Goal: Transaction & Acquisition: Purchase product/service

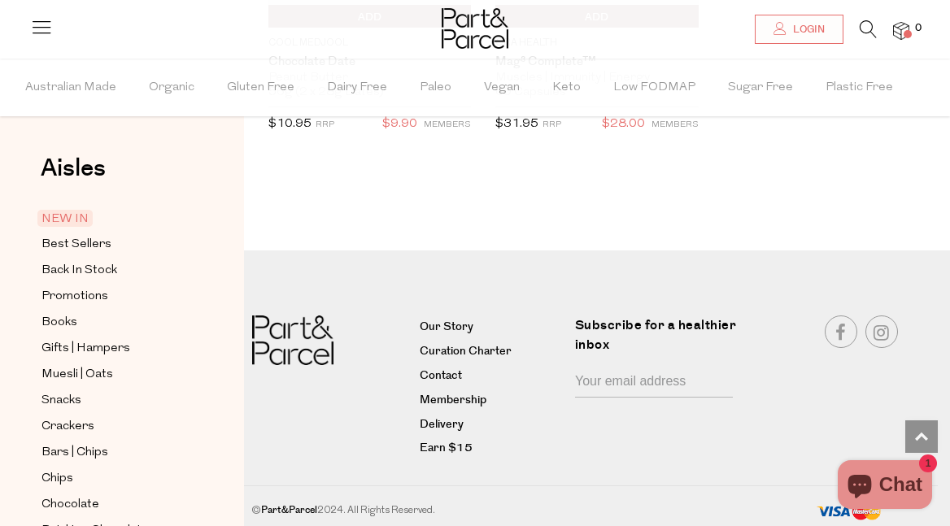
scroll to position [3136, 0]
click at [43, 32] on icon at bounding box center [41, 26] width 23 height 23
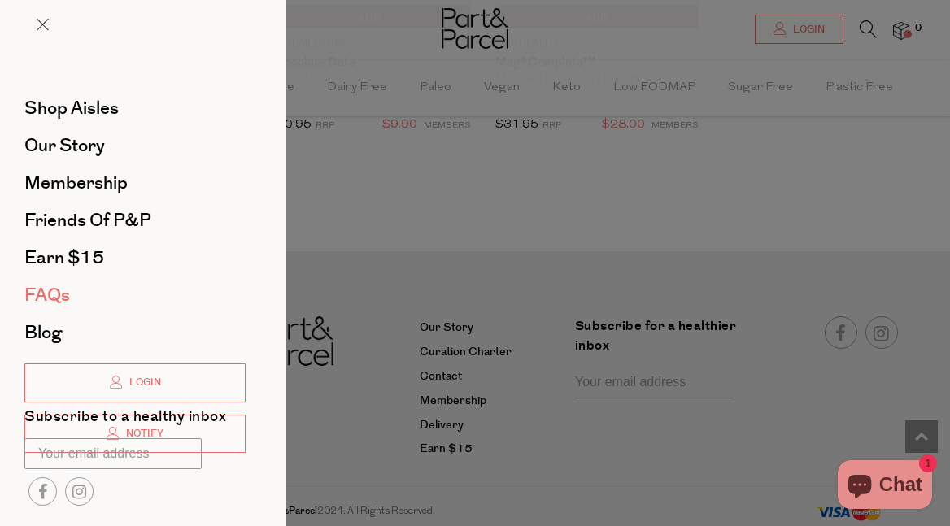
click at [55, 291] on span "FAQs" at bounding box center [47, 295] width 46 height 26
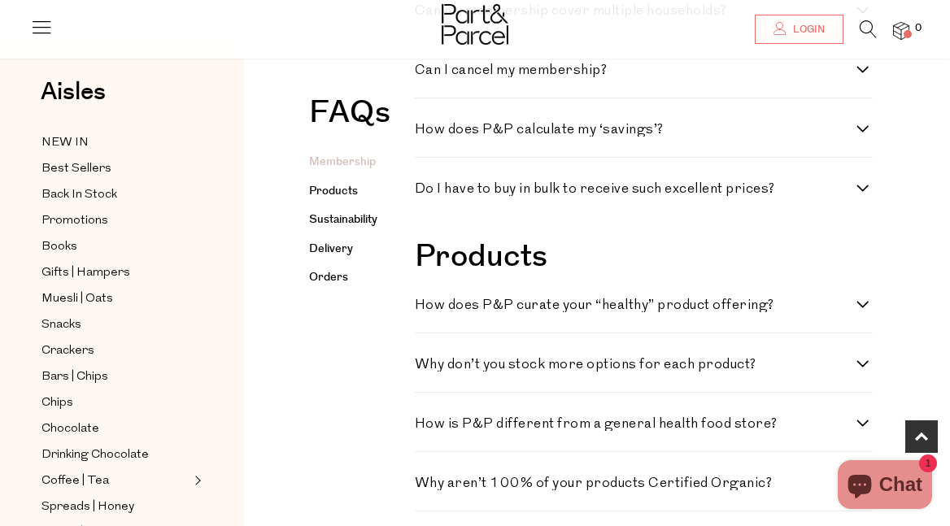
scroll to position [686, 0]
click at [331, 242] on link "Delivery" at bounding box center [331, 249] width 44 height 16
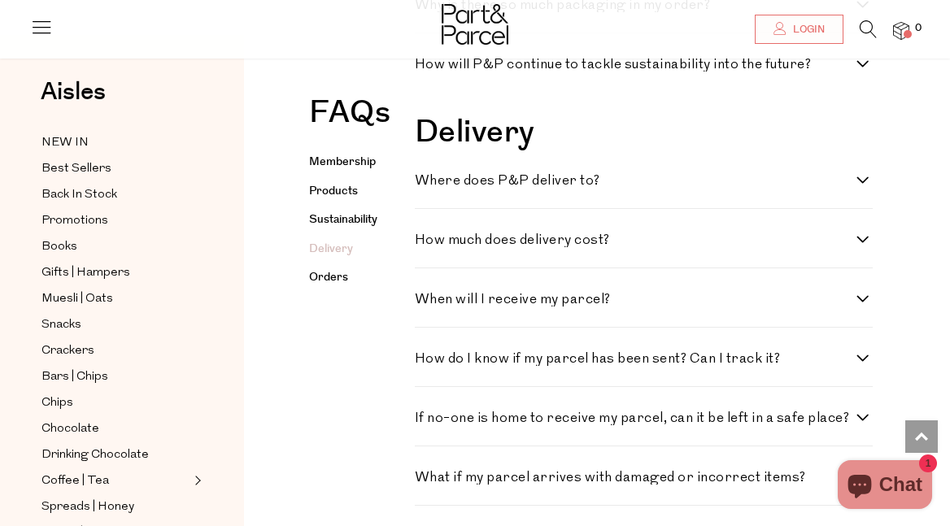
scroll to position [1834, 0]
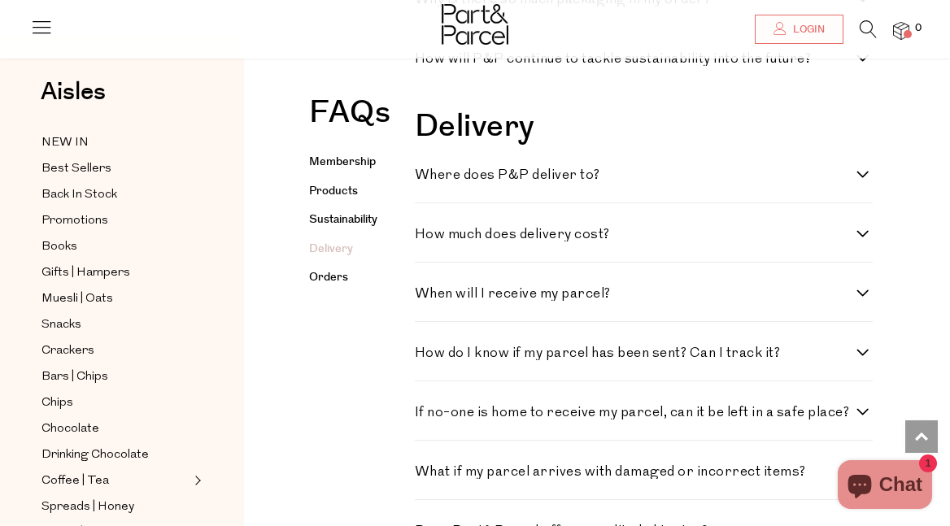
click at [754, 168] on h4 "Where does P&P deliver to?" at bounding box center [636, 175] width 442 height 14
click at [426, 168] on to\? "Where does P&P deliver to?" at bounding box center [420, 173] width 11 height 11
checkbox to\? "true"
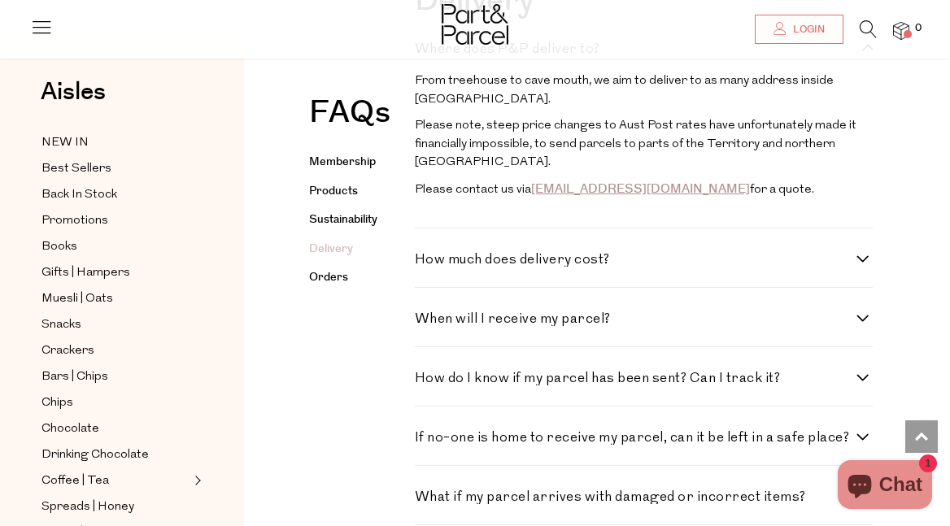
scroll to position [1979, 0]
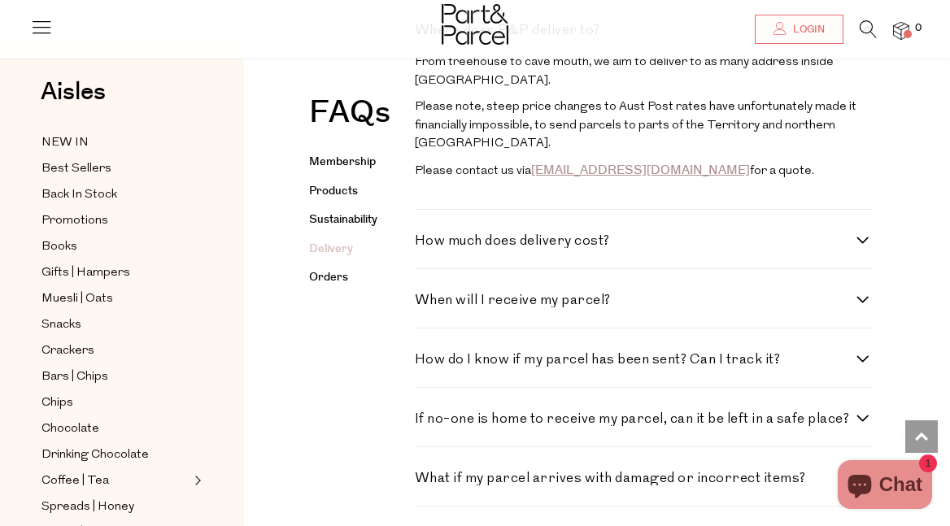
click at [572, 234] on h4 "How much does delivery cost?" at bounding box center [636, 241] width 442 height 14
click at [426, 234] on cost\? "How much does delivery cost?" at bounding box center [420, 239] width 11 height 11
checkbox cost\? "true"
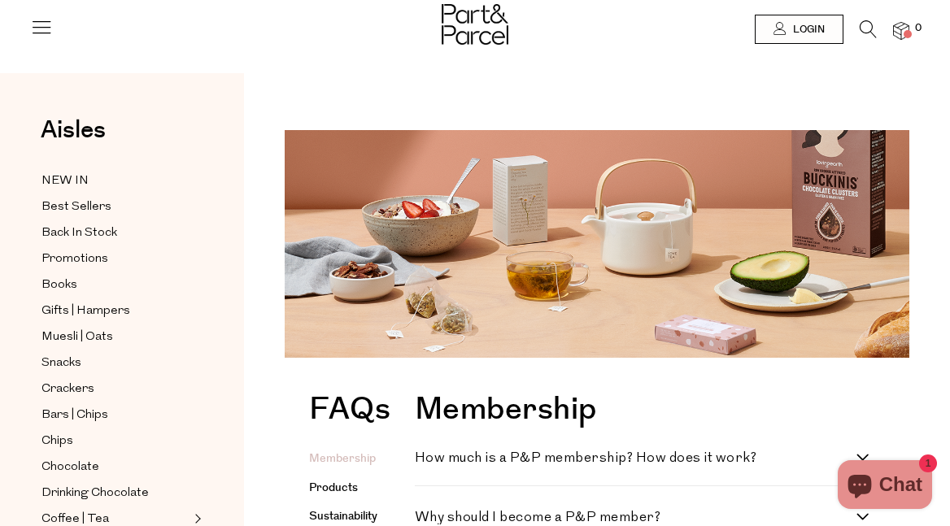
scroll to position [0, 0]
click at [43, 20] on icon at bounding box center [41, 26] width 23 height 23
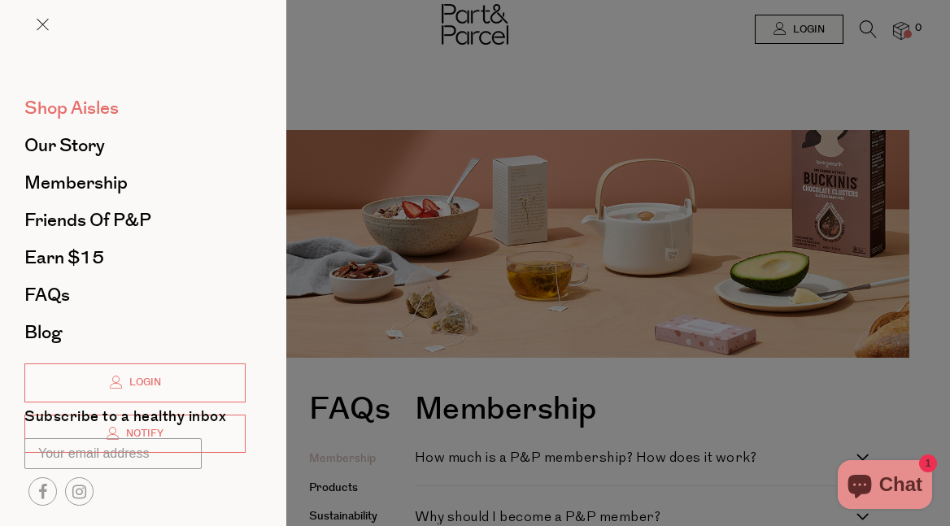
click at [74, 107] on span "Shop Aisles" at bounding box center [71, 108] width 94 height 26
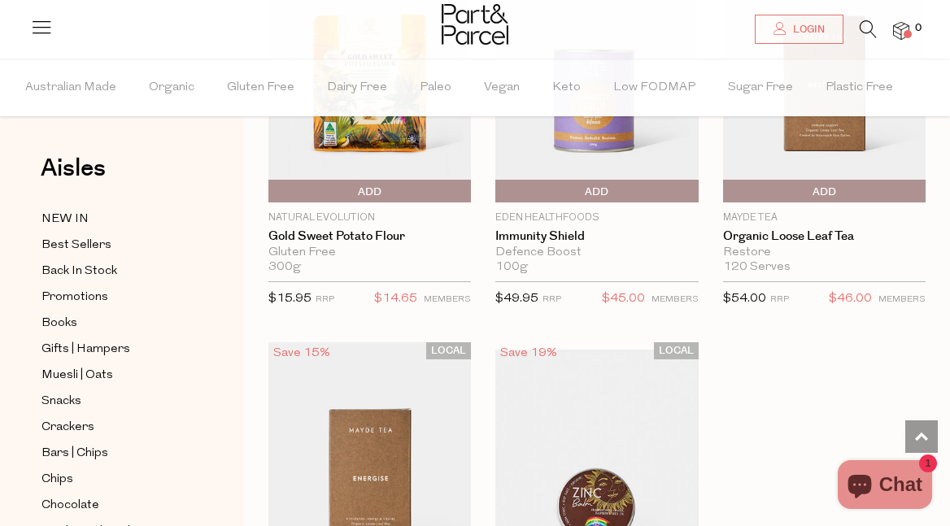
scroll to position [6006, 1]
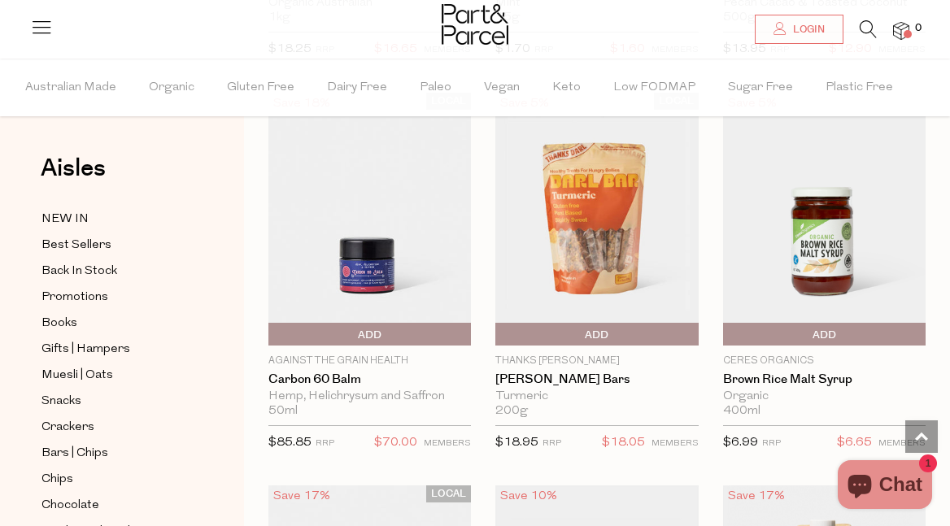
scroll to position [9653, 0]
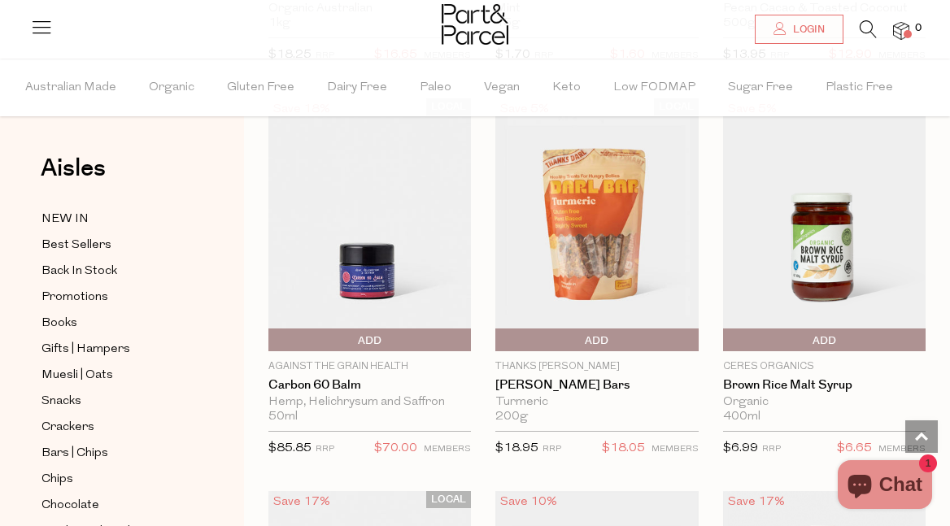
click at [500, 329] on span "Add To Parcel" at bounding box center [500, 341] width 0 height 24
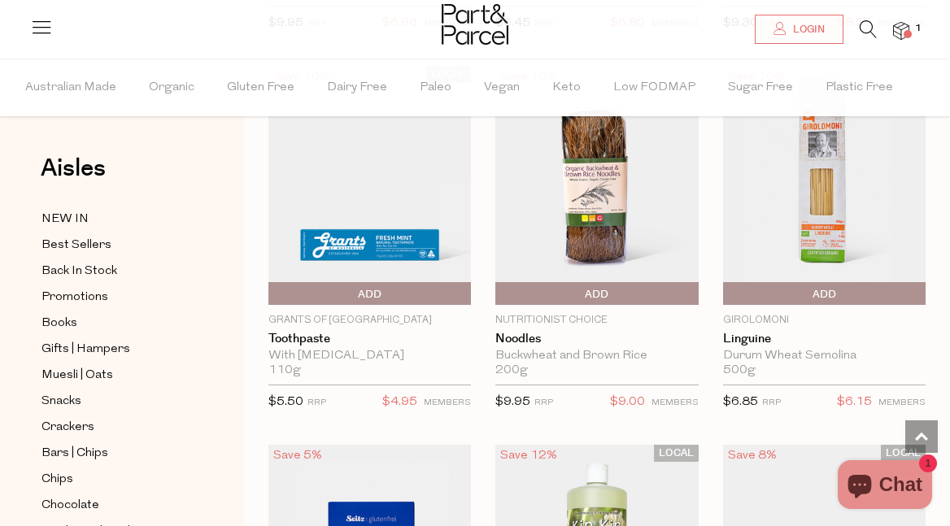
scroll to position [11975, 0]
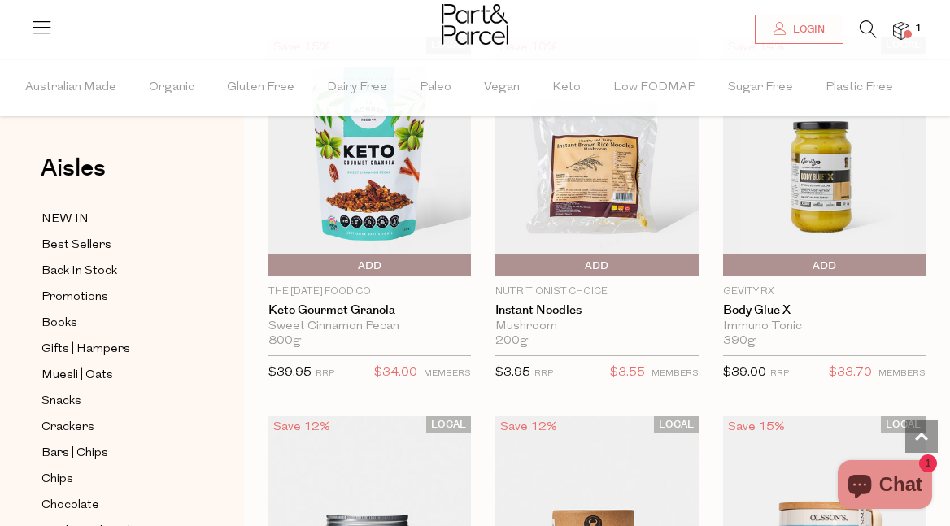
scroll to position [17686, 0]
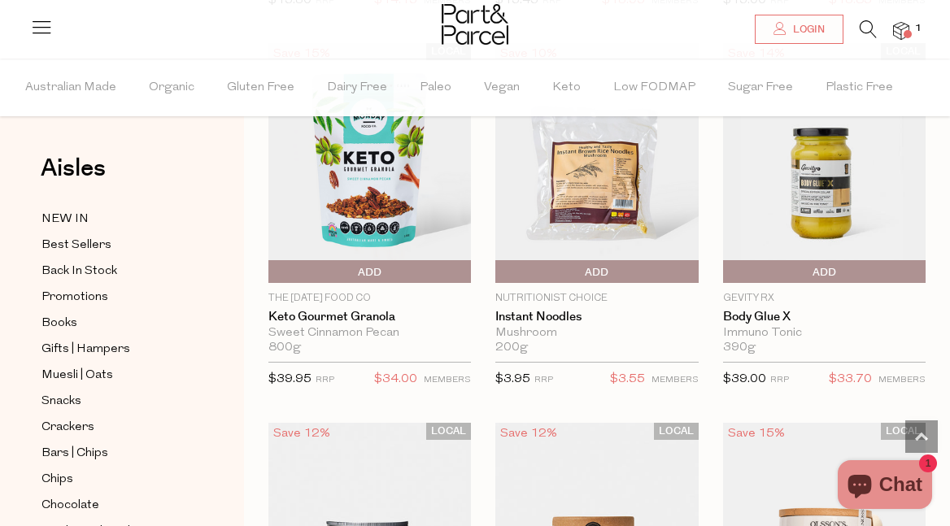
click at [727, 260] on span "Add To Parcel" at bounding box center [727, 272] width 0 height 24
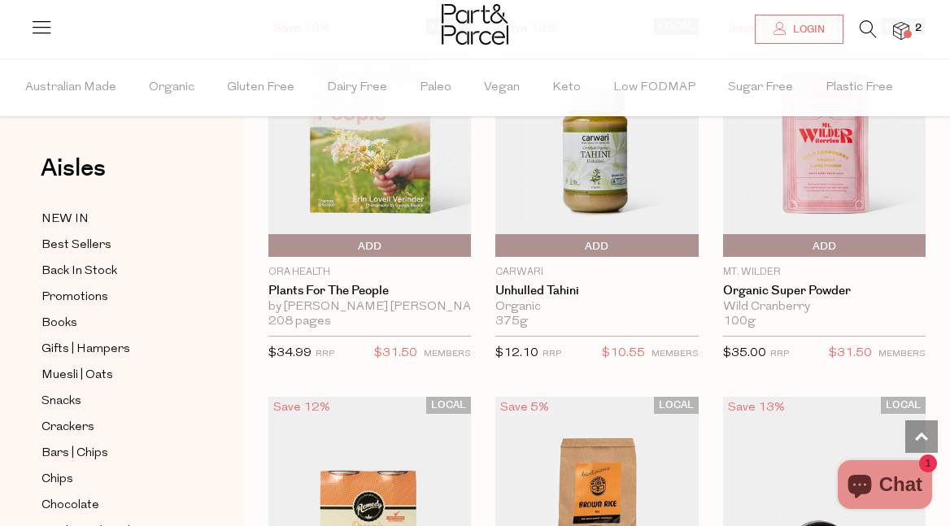
scroll to position [18847, 0]
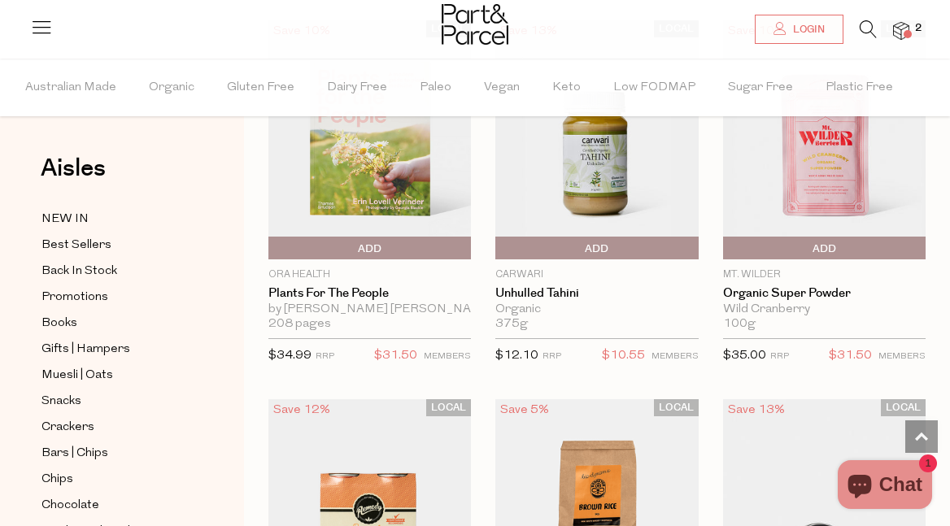
click at [500, 237] on span "Add To Parcel" at bounding box center [500, 249] width 0 height 24
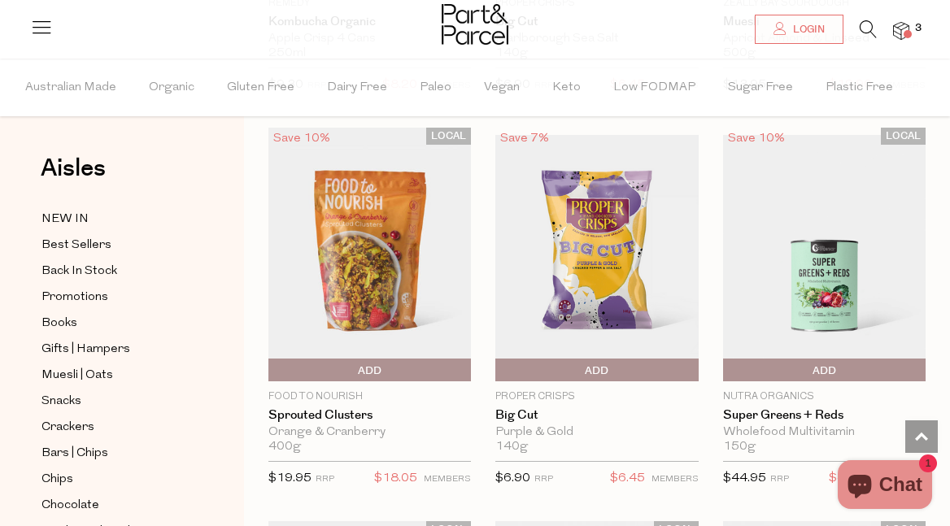
scroll to position [22912, 0]
click at [500, 358] on span "Add To Parcel" at bounding box center [500, 370] width 0 height 24
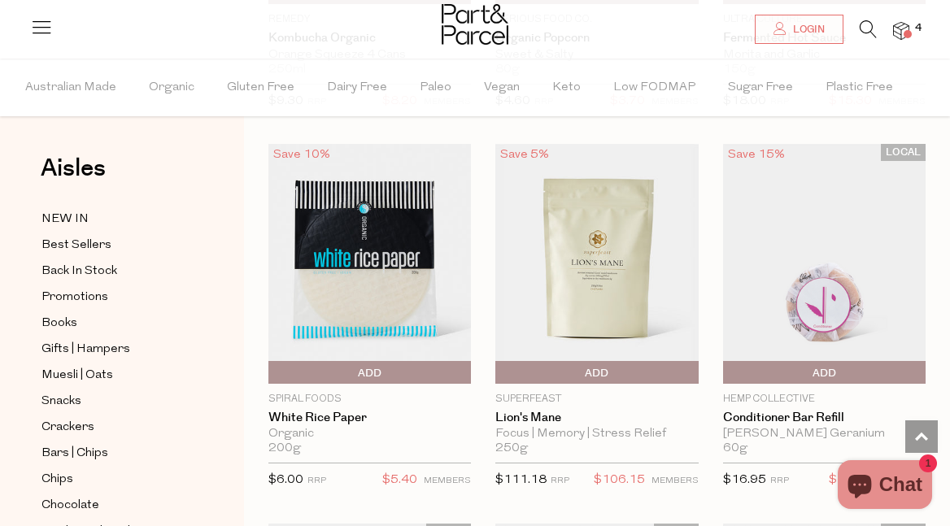
scroll to position [24031, 0]
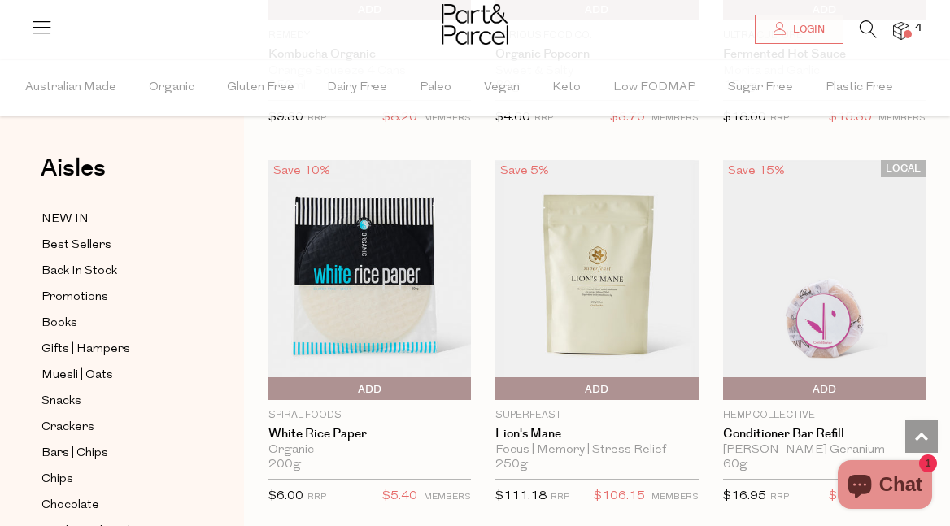
click at [391, 378] on span "Add To Parcel" at bounding box center [370, 390] width 194 height 24
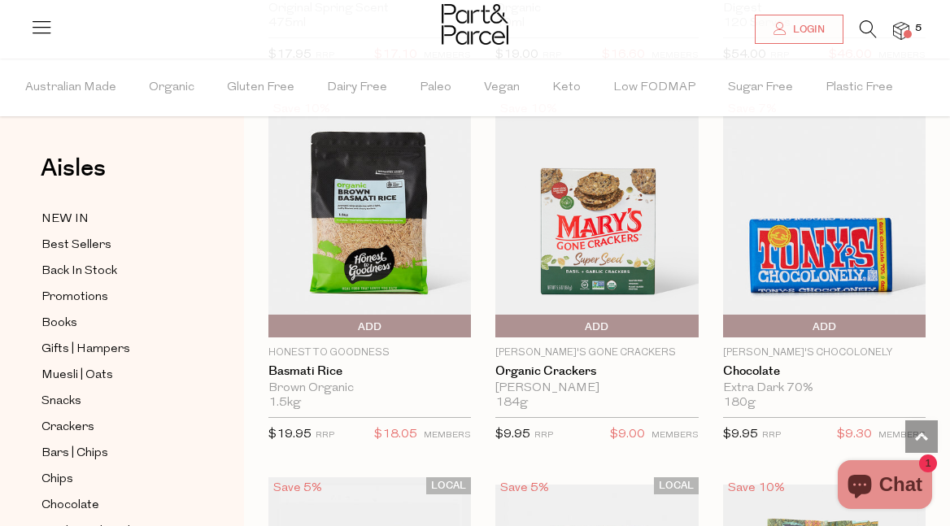
scroll to position [30545, 0]
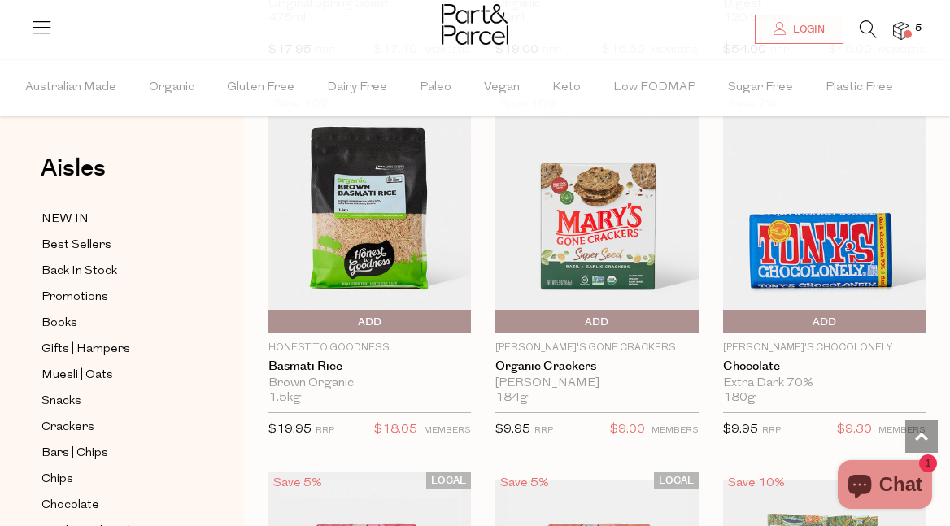
click at [500, 310] on span "Add To Parcel" at bounding box center [500, 322] width 0 height 24
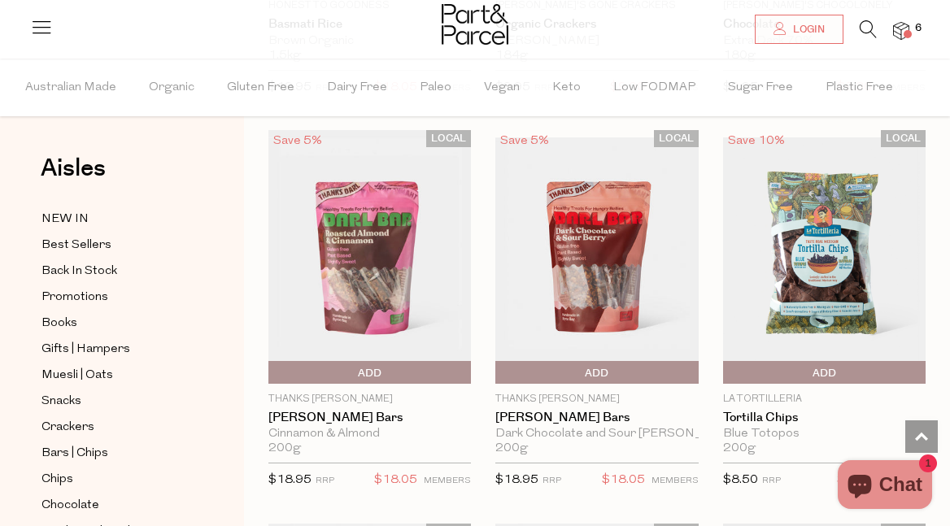
scroll to position [30892, 0]
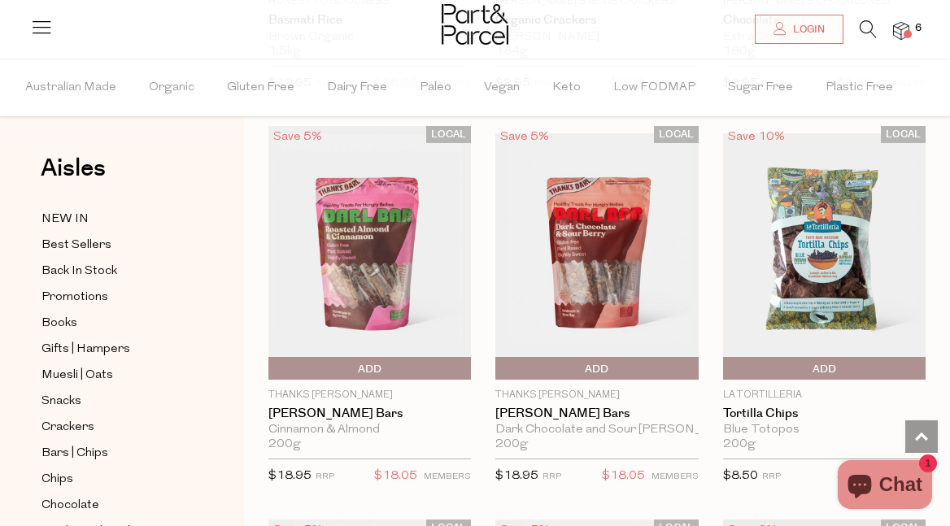
click at [500, 357] on span "Add To Parcel" at bounding box center [500, 369] width 0 height 24
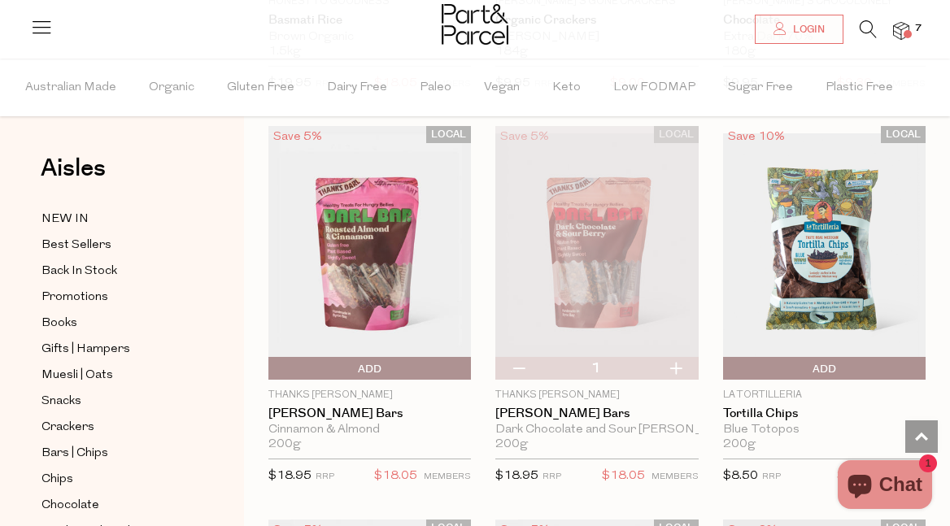
click at [273, 357] on span "Add To Parcel" at bounding box center [273, 369] width 0 height 24
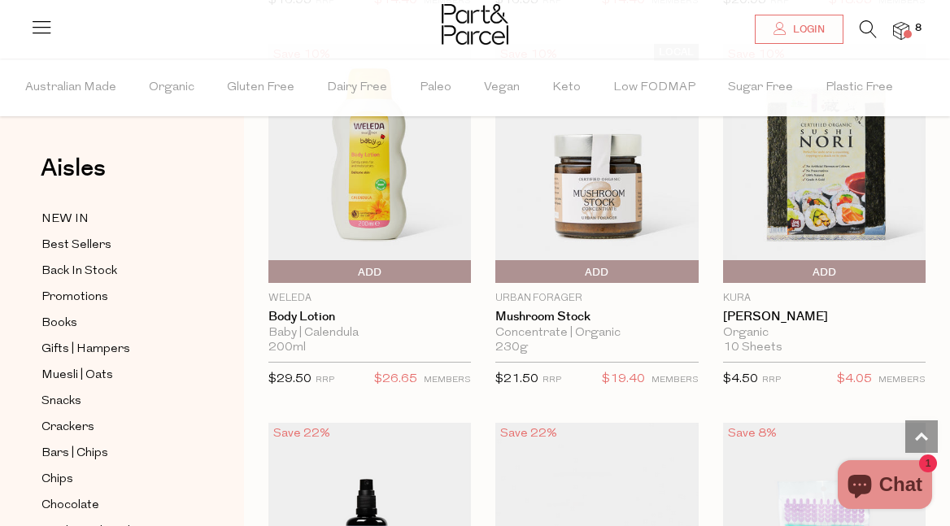
scroll to position [36678, 0]
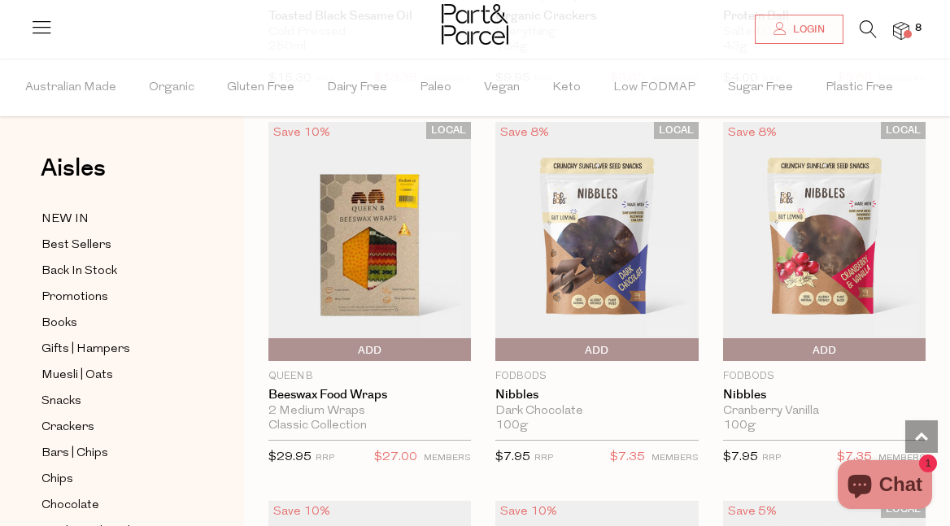
scroll to position [41560, 0]
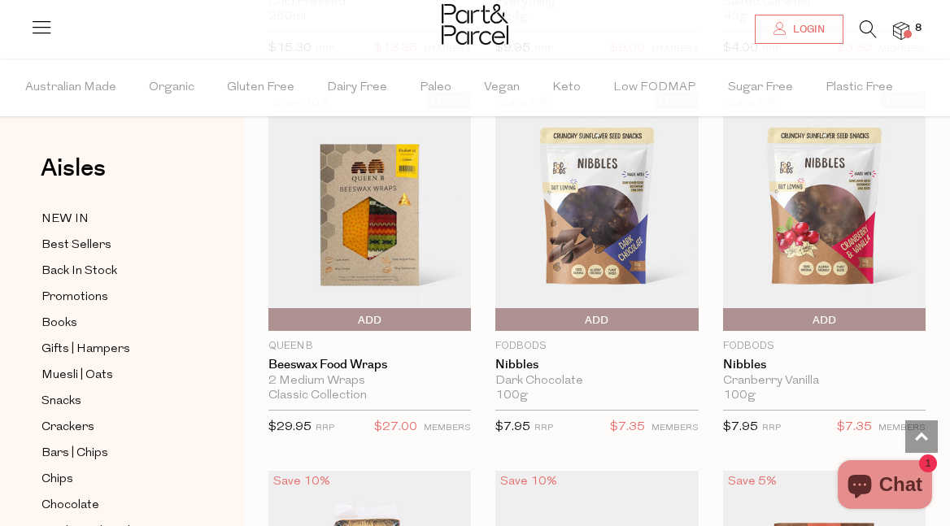
click at [500, 308] on span "Add To Parcel" at bounding box center [500, 320] width 0 height 24
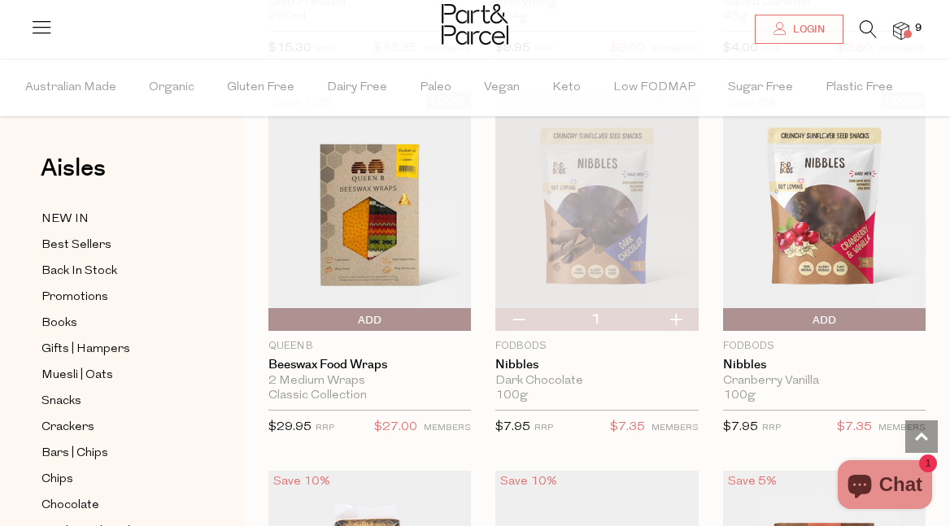
click at [727, 308] on span "Add To Parcel" at bounding box center [727, 320] width 0 height 24
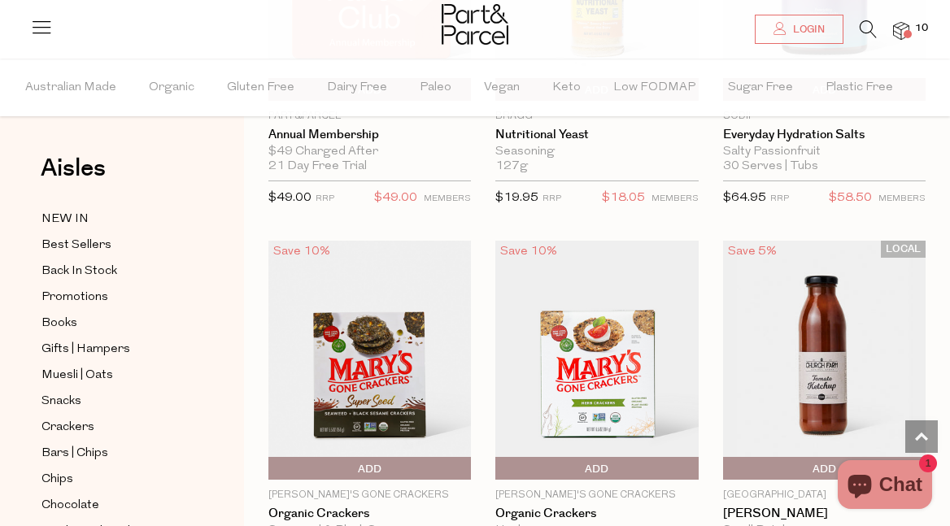
scroll to position [50220, 0]
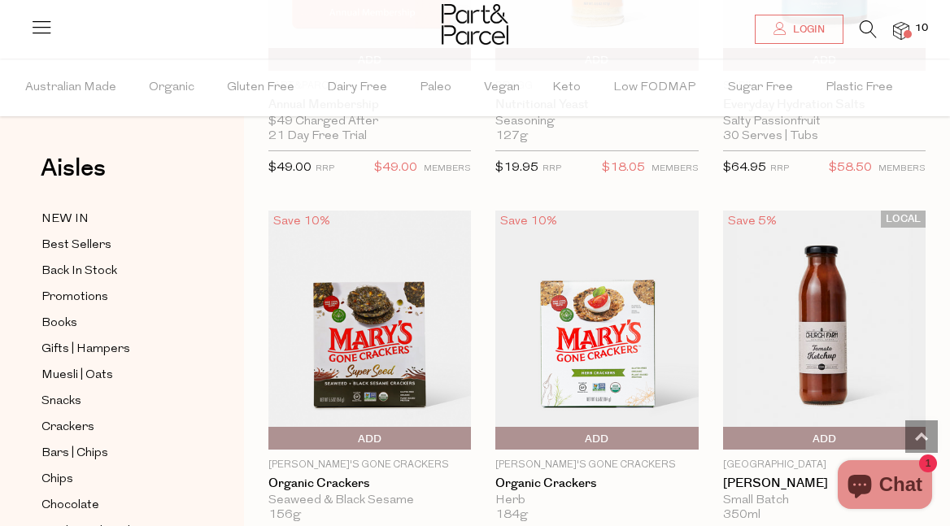
click at [273, 427] on span "Add To Parcel" at bounding box center [273, 439] width 0 height 24
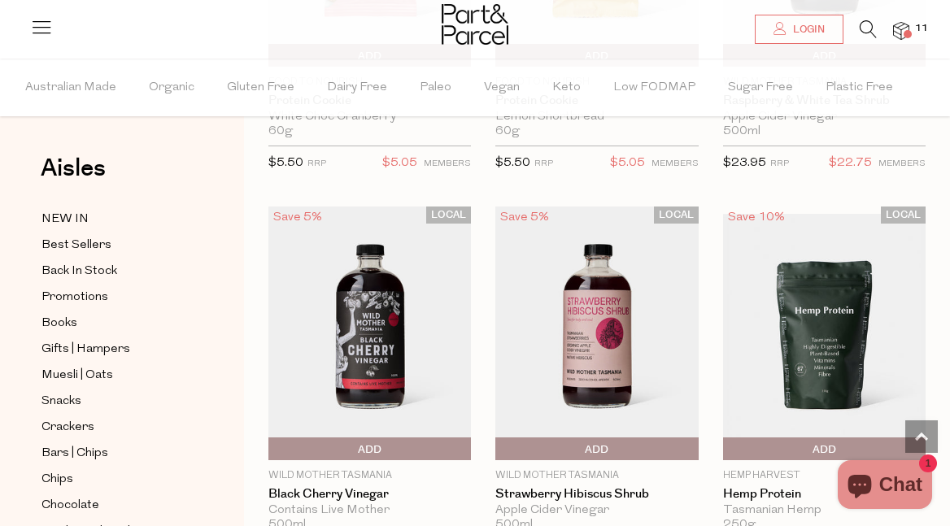
scroll to position [55929, 0]
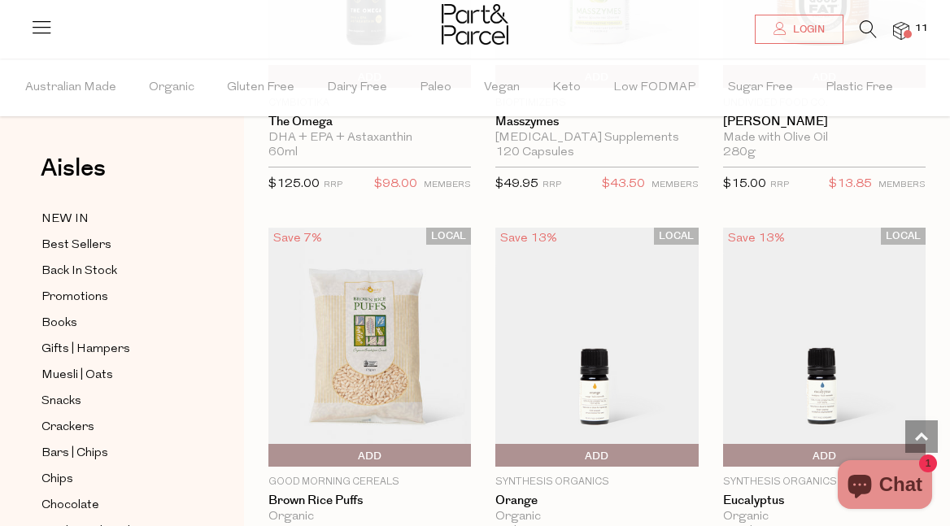
scroll to position [56694, 0]
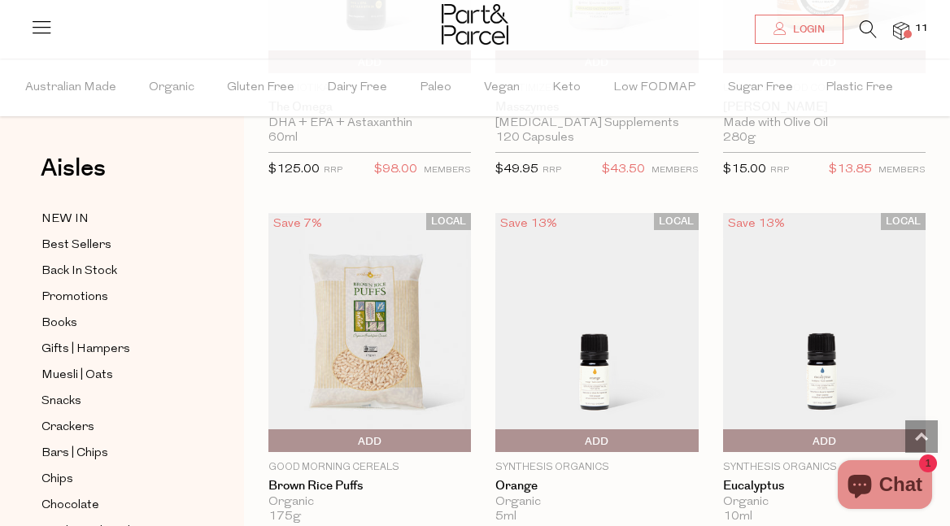
click at [273, 430] on span "Add To Parcel" at bounding box center [273, 442] width 0 height 24
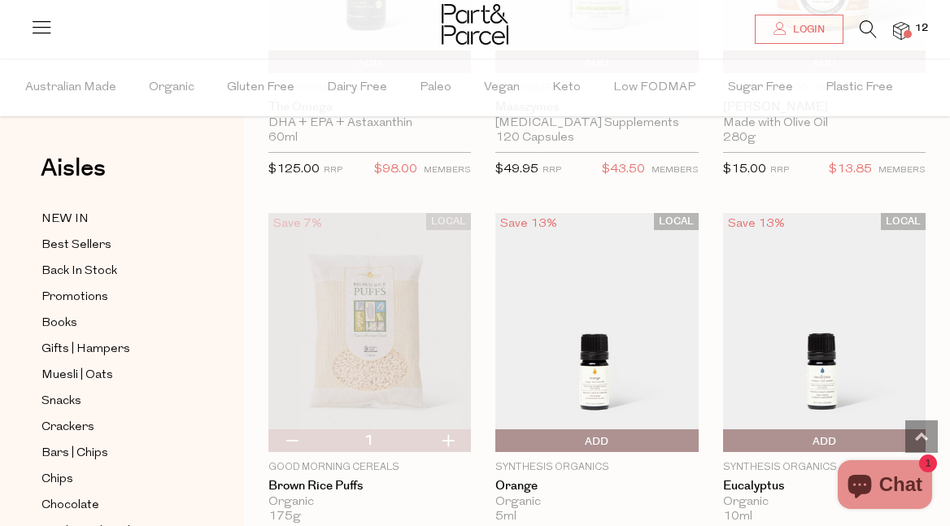
click at [456, 430] on button "button" at bounding box center [448, 441] width 46 height 23
type input "2"
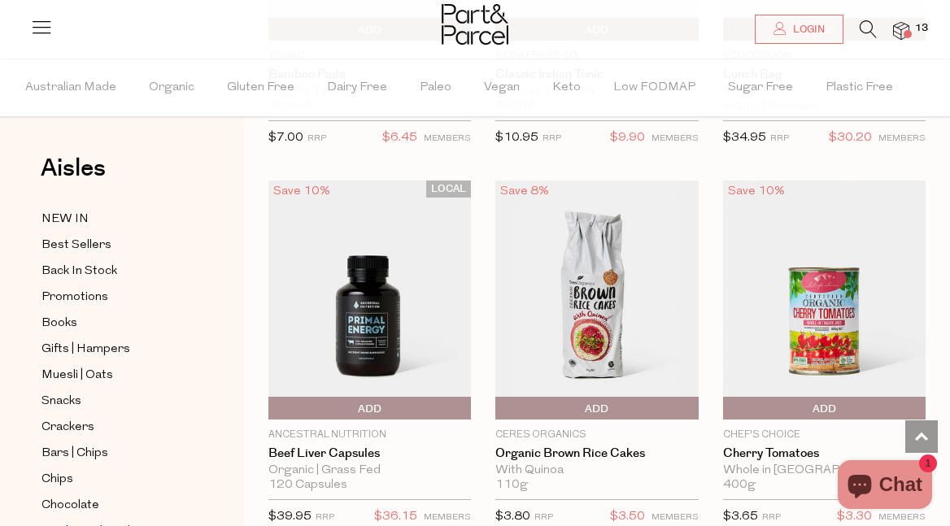
scroll to position [59011, 0]
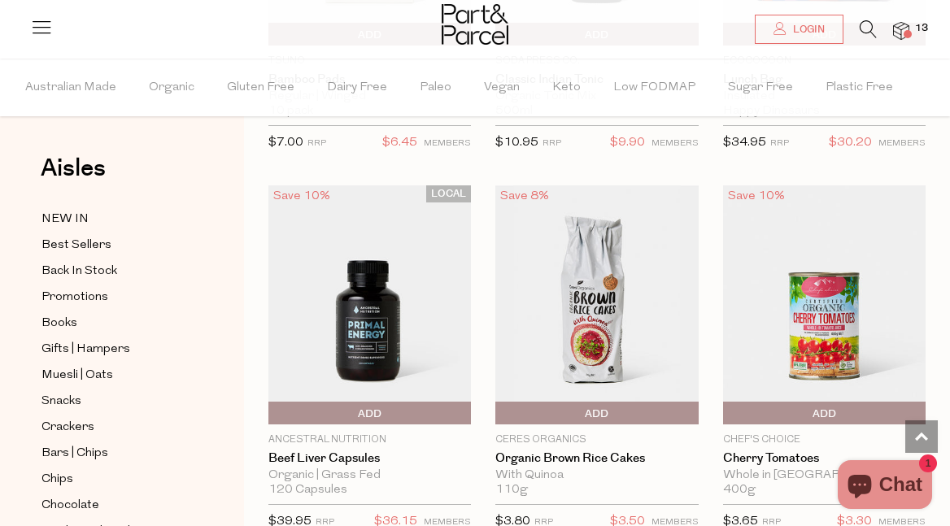
click at [727, 402] on span "Add To Parcel" at bounding box center [727, 414] width 0 height 24
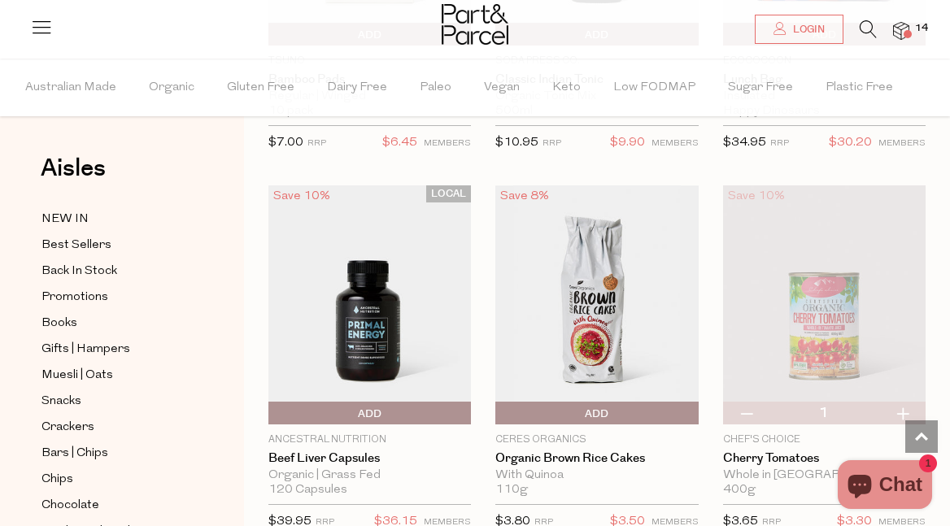
click at [903, 402] on button "button" at bounding box center [903, 413] width 46 height 23
type input "2"
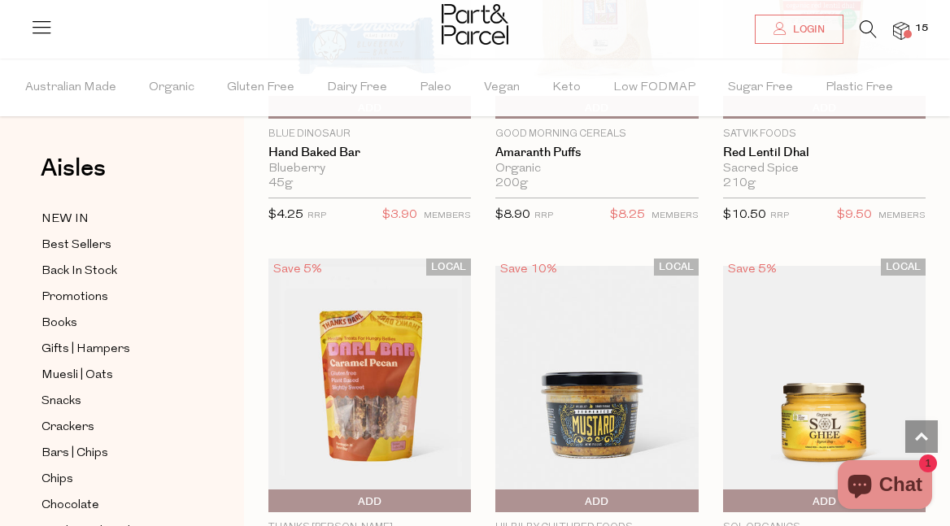
scroll to position [60865, 0]
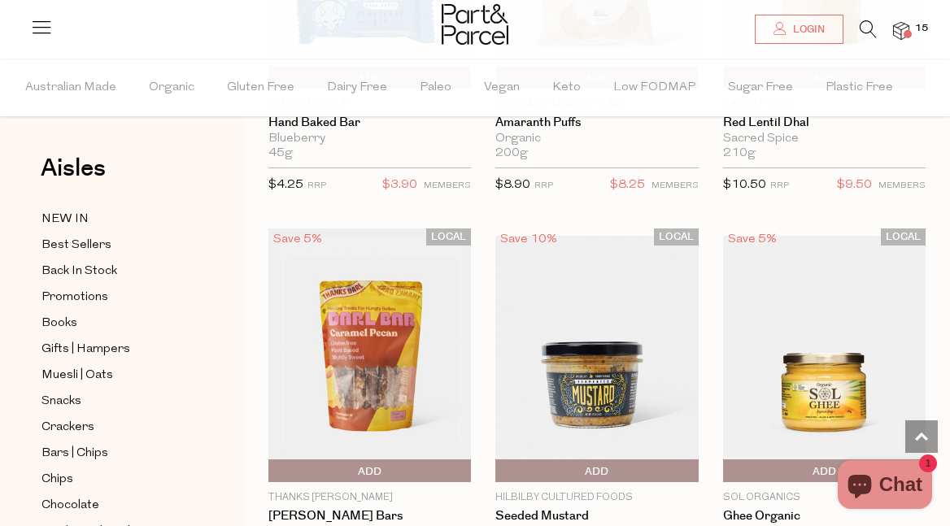
click at [273, 460] on span "Add To Parcel" at bounding box center [273, 472] width 0 height 24
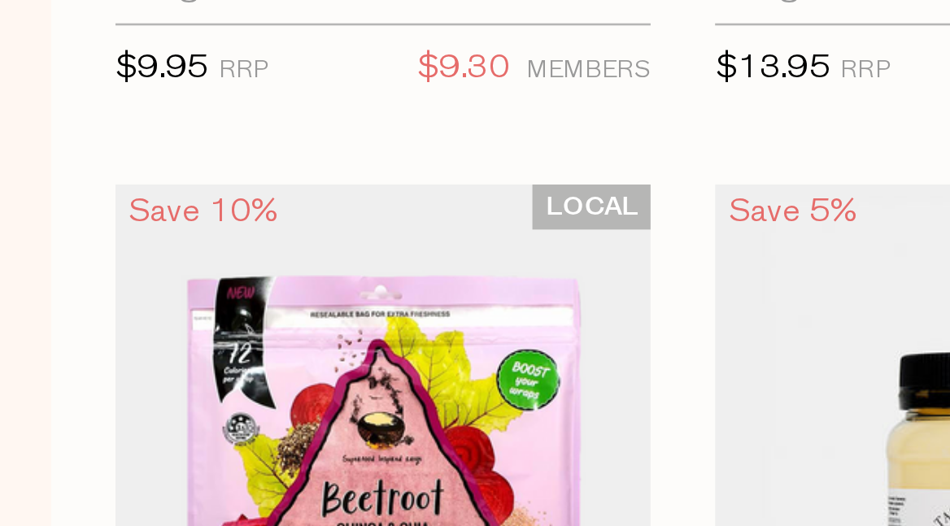
scroll to position [63611, 0]
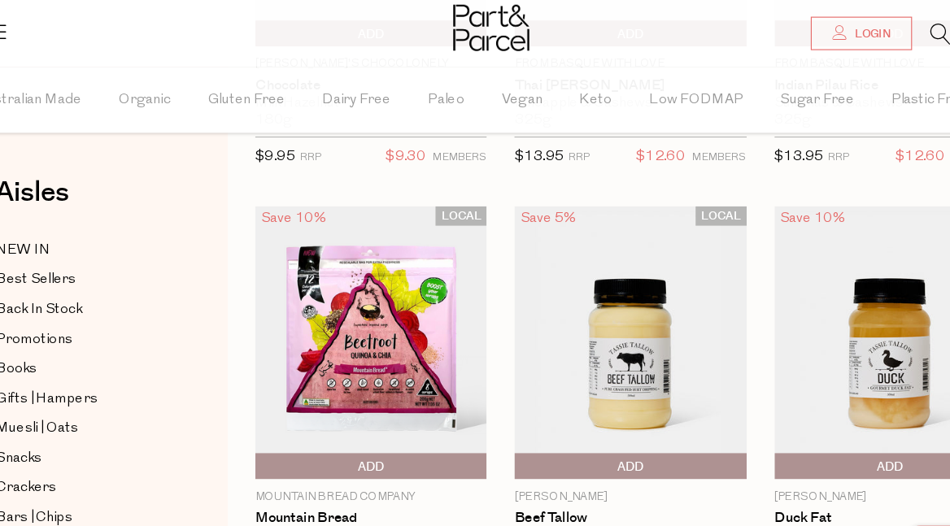
click at [273, 397] on span "Add To Parcel" at bounding box center [273, 409] width 0 height 24
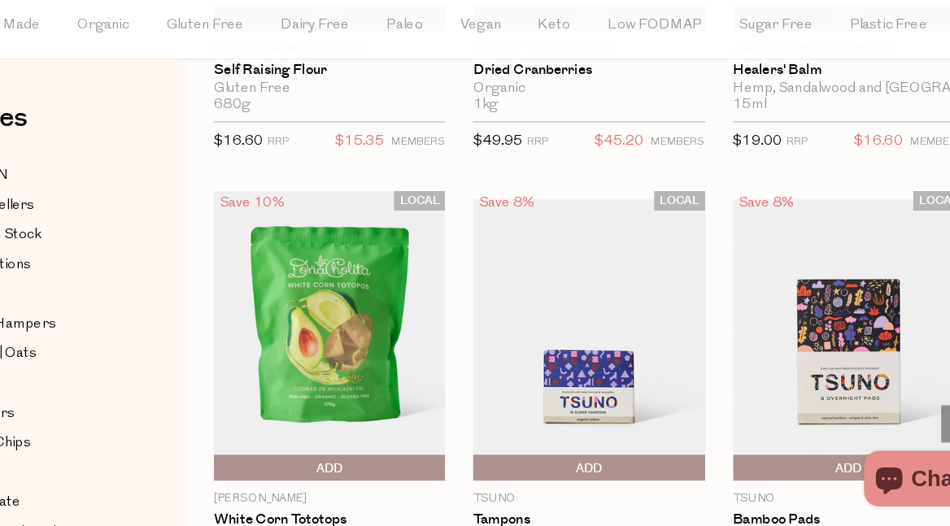
scroll to position [64317, 0]
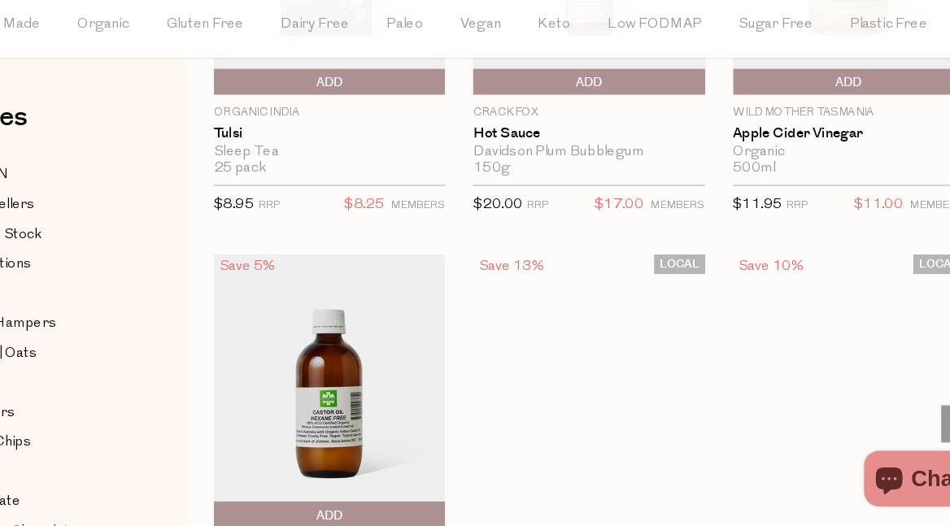
scroll to position [69718, 0]
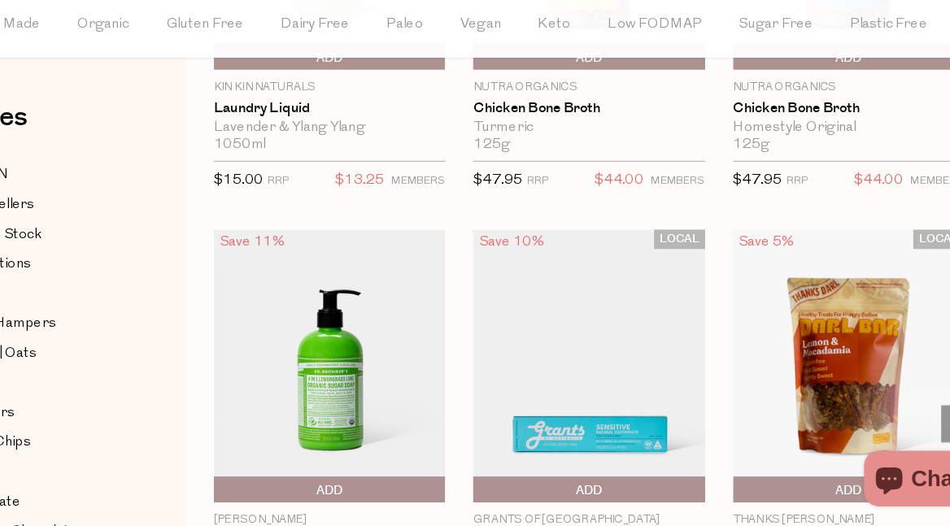
scroll to position [75856, 0]
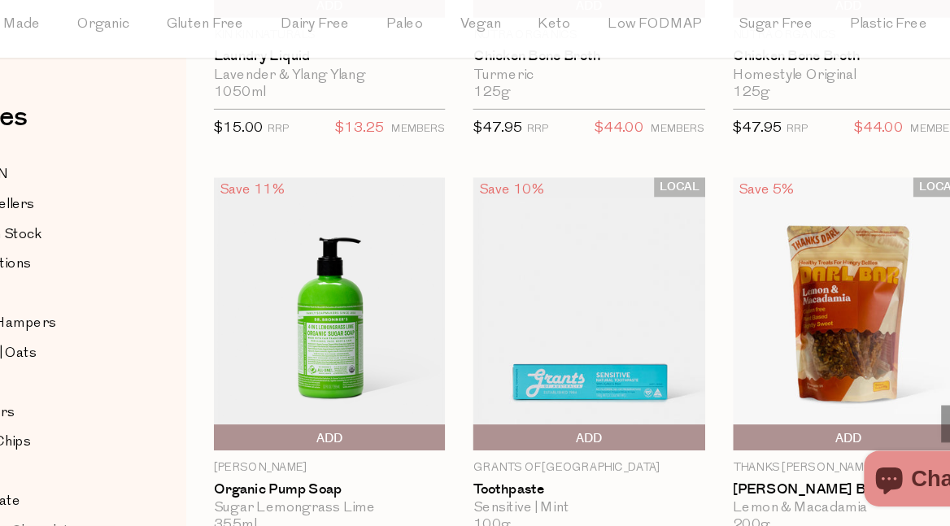
click at [727, 438] on span "Add To Parcel" at bounding box center [727, 450] width 0 height 24
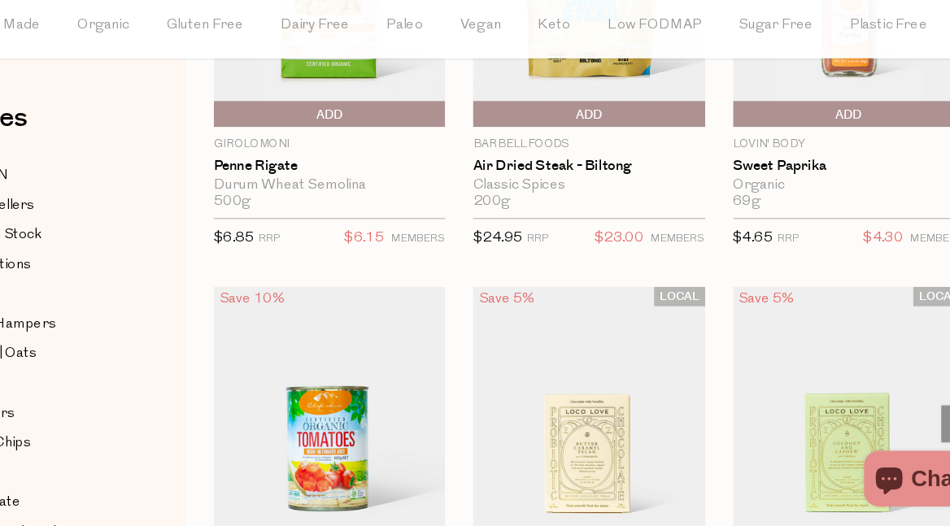
scroll to position [78112, 0]
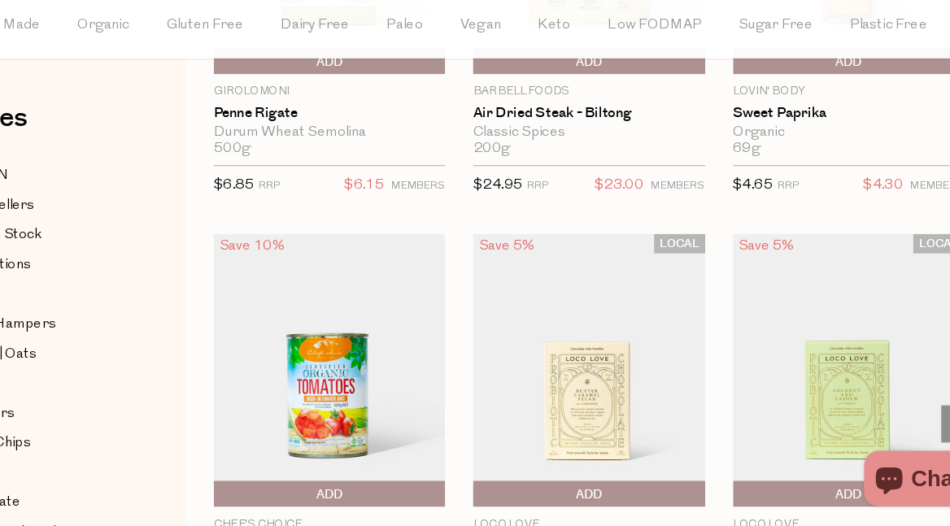
click at [727, 487] on span "Add To Parcel" at bounding box center [727, 499] width 0 height 24
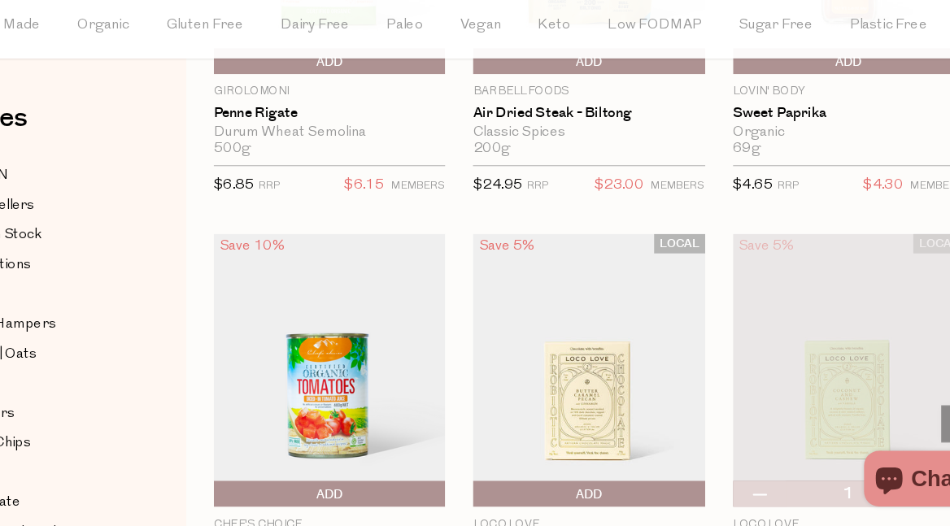
click at [500, 487] on span "Add To Parcel" at bounding box center [500, 499] width 0 height 24
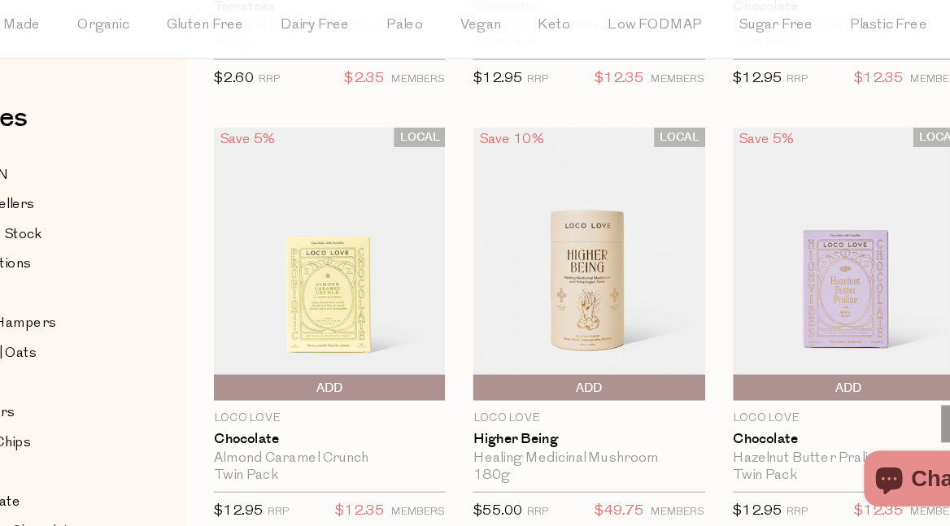
scroll to position [78584, 0]
click at [273, 393] on span "Add To Parcel" at bounding box center [273, 405] width 0 height 24
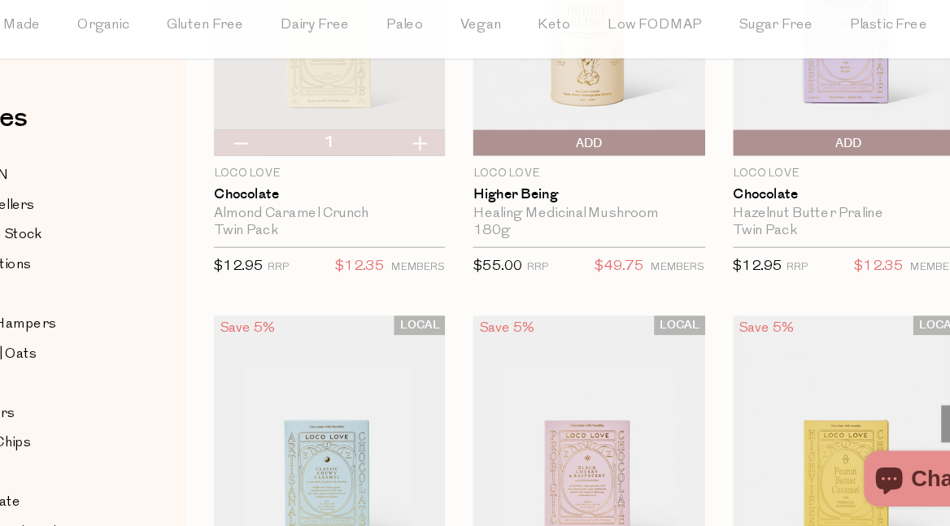
scroll to position [78871, 0]
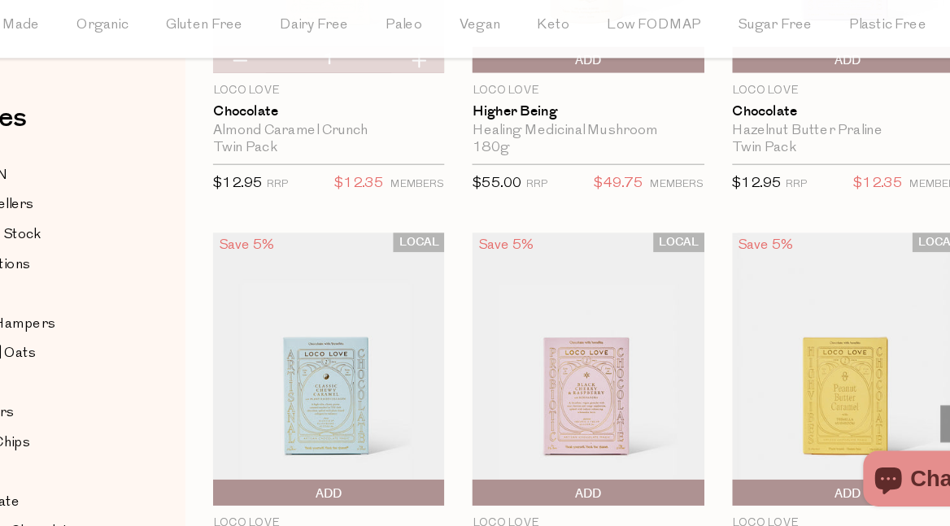
click at [273, 486] on span "Add To Parcel" at bounding box center [273, 498] width 0 height 24
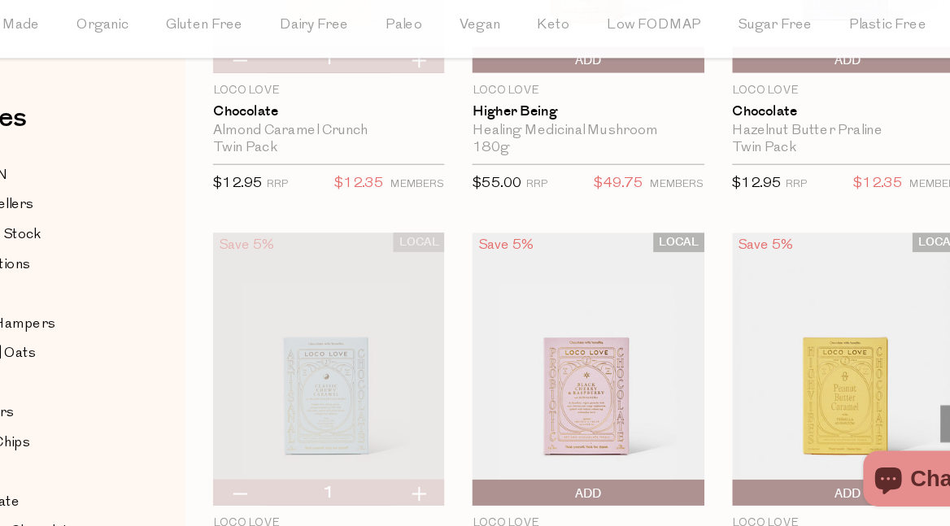
click at [727, 486] on span "Add To Parcel" at bounding box center [727, 498] width 0 height 24
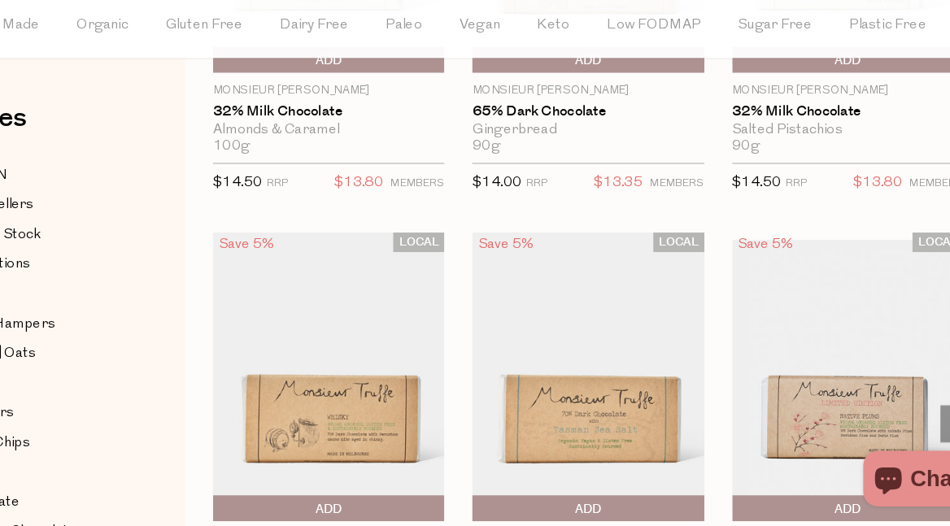
scroll to position [81963, 0]
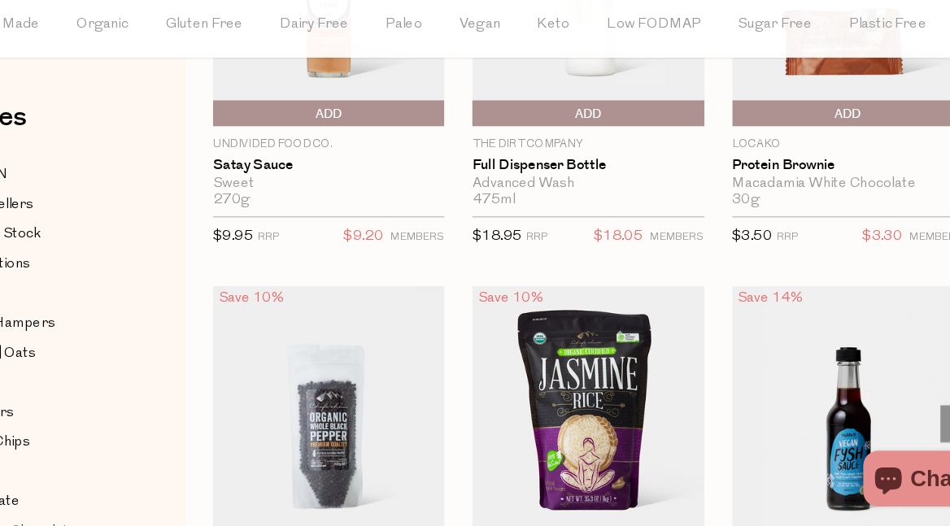
scroll to position [86525, 0]
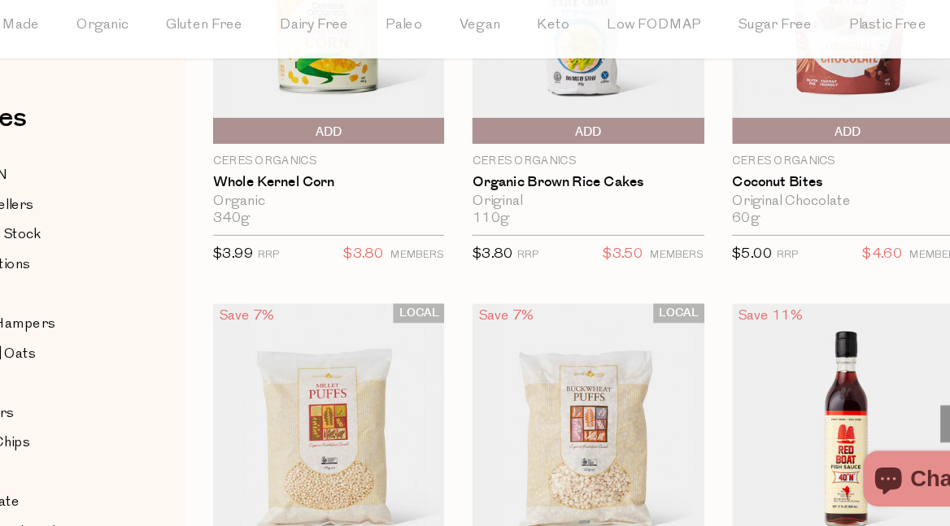
scroll to position [92257, 0]
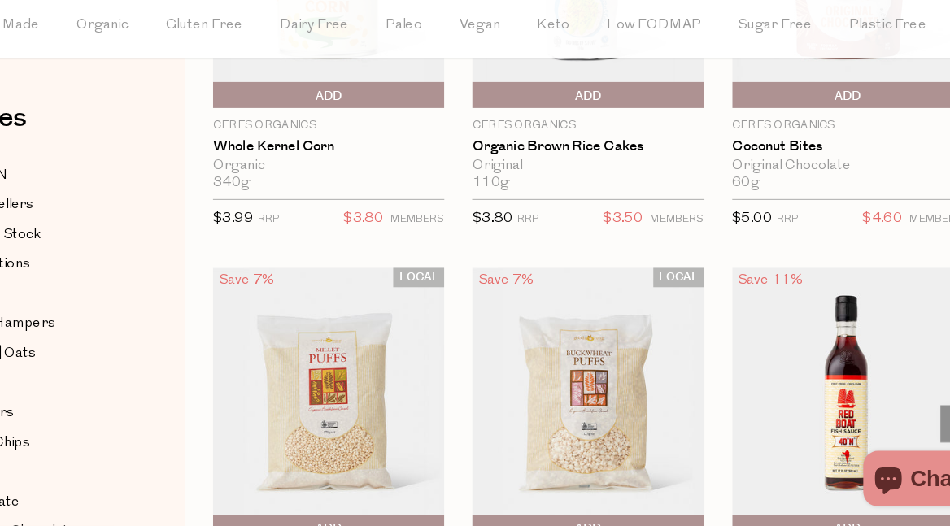
click at [500, 517] on span "Add To Parcel" at bounding box center [500, 529] width 0 height 24
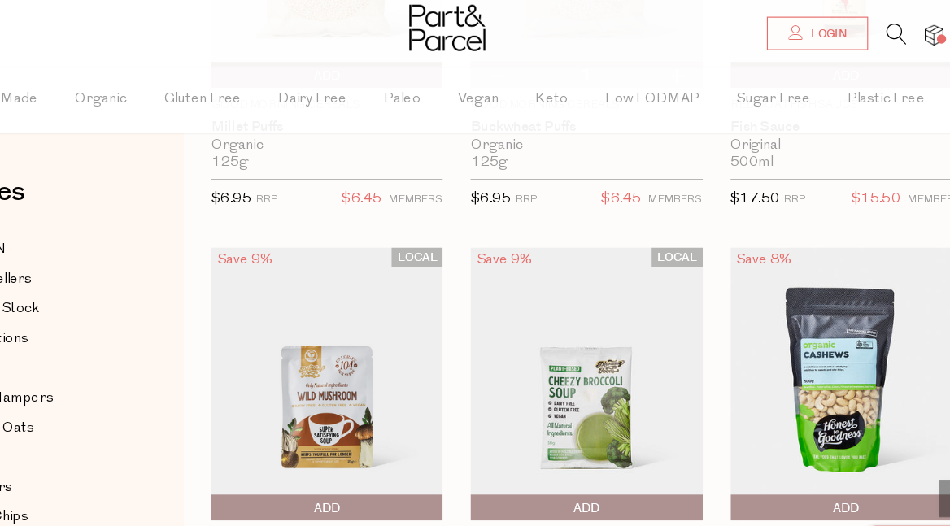
scroll to position [92714, 0]
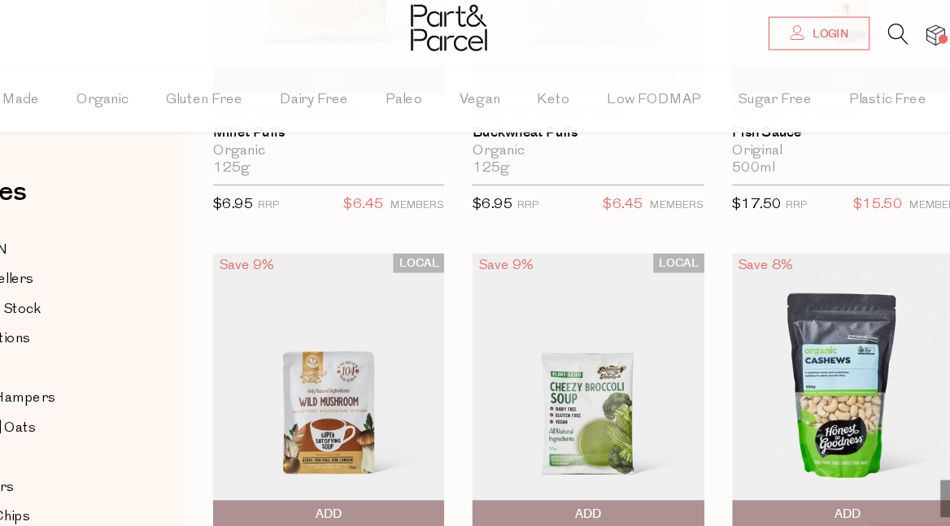
click at [727, 439] on span "Add To Parcel" at bounding box center [727, 451] width 0 height 24
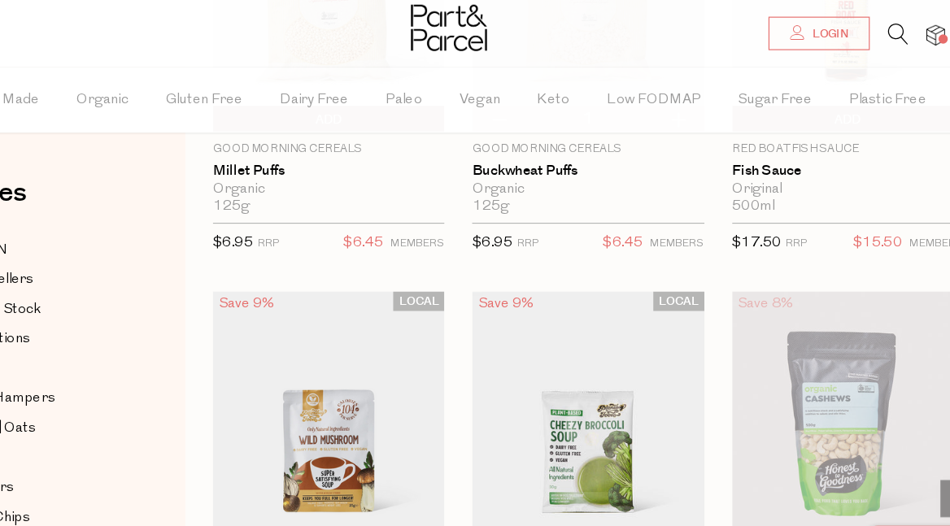
scroll to position [92677, 0]
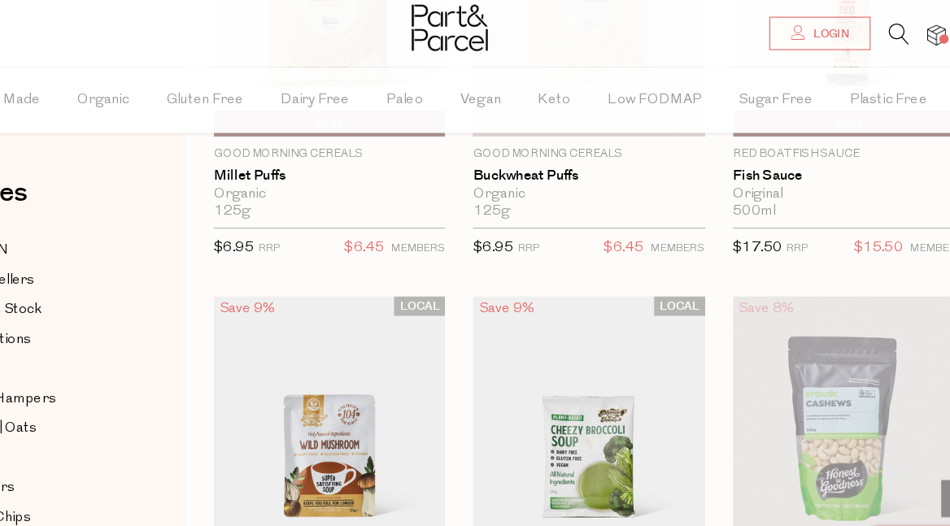
click at [723, 476] on button "button" at bounding box center [746, 487] width 46 height 23
type input "0"
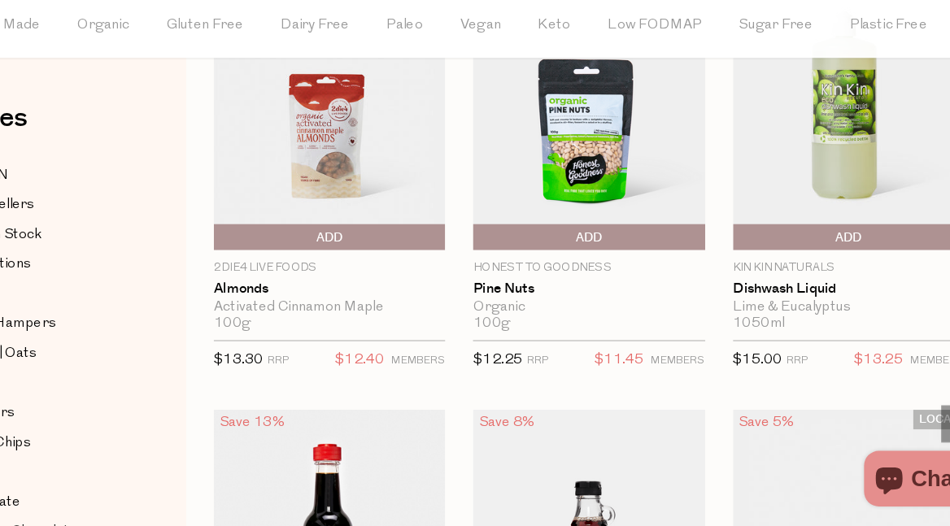
scroll to position [93276, 0]
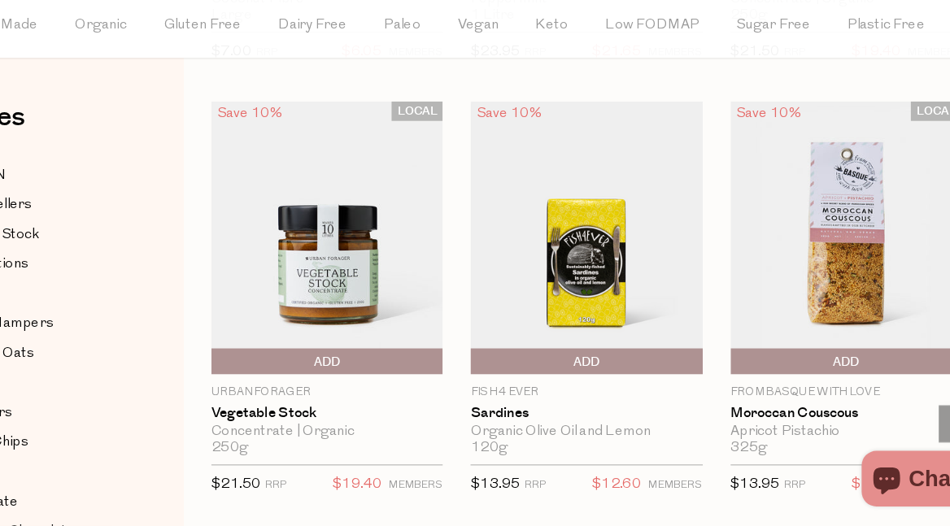
scroll to position [101207, 0]
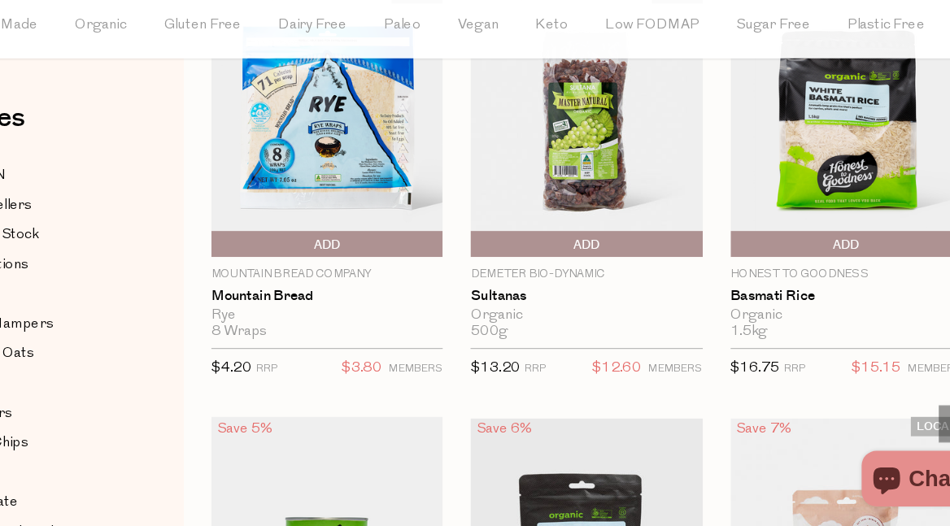
scroll to position [102425, 0]
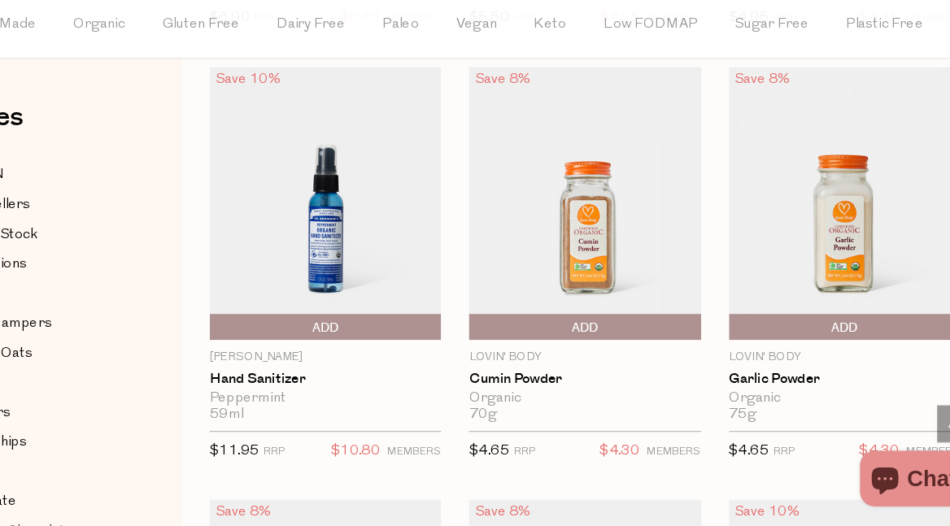
scroll to position [113804, 0]
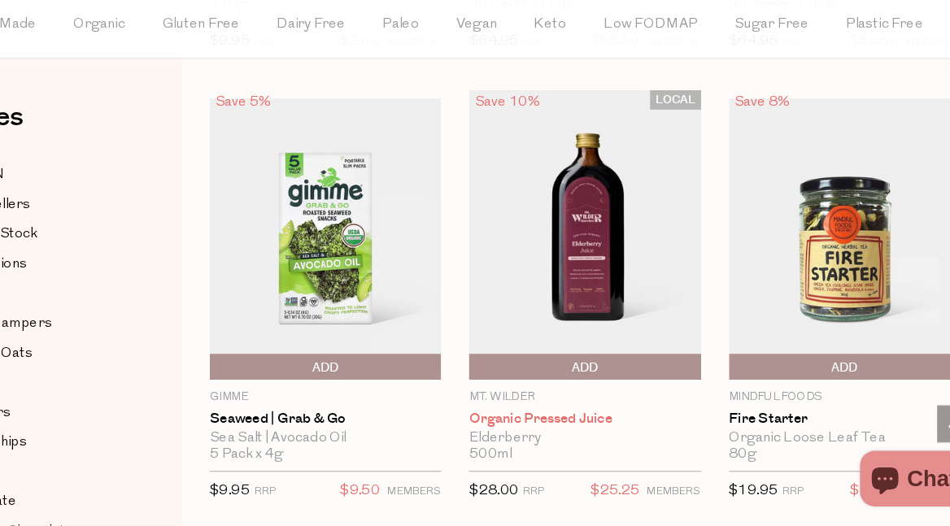
scroll to position [120263, 0]
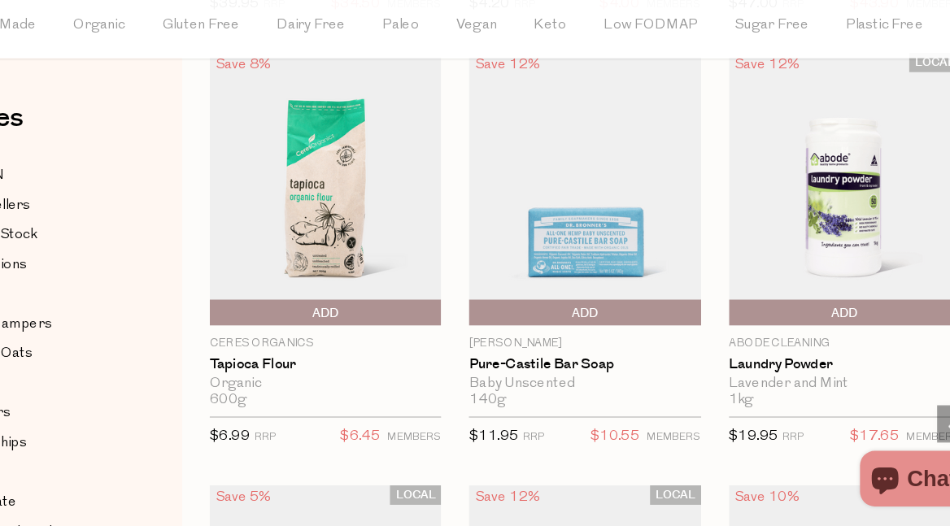
scroll to position [126364, 0]
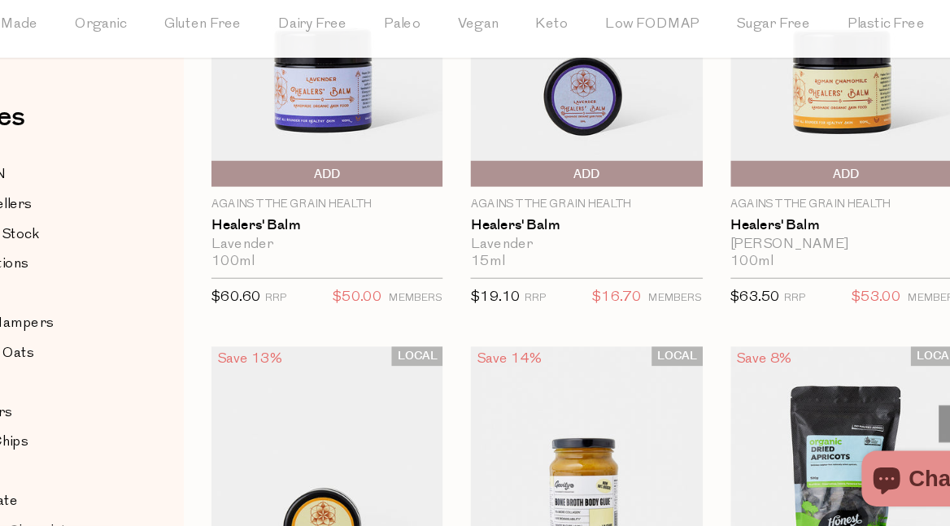
scroll to position [131823, 0]
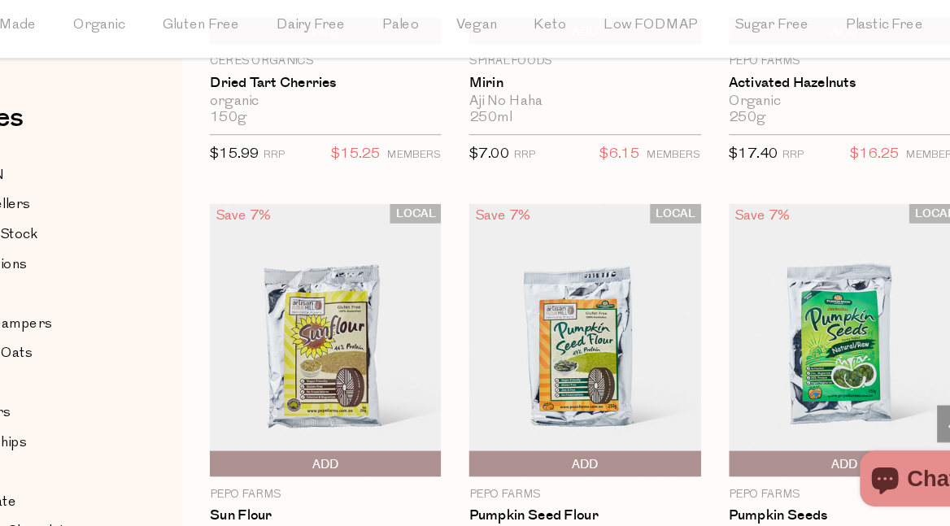
scroll to position [132712, 0]
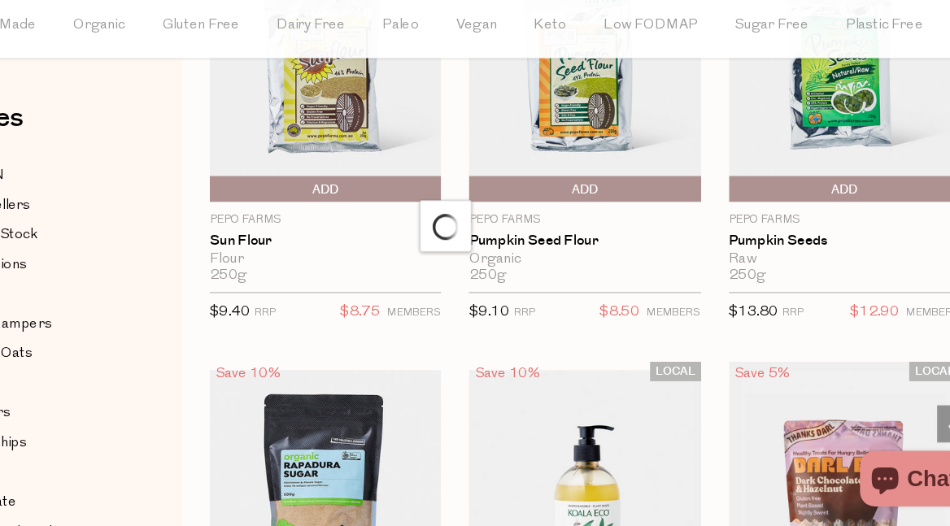
scroll to position [132974, 0]
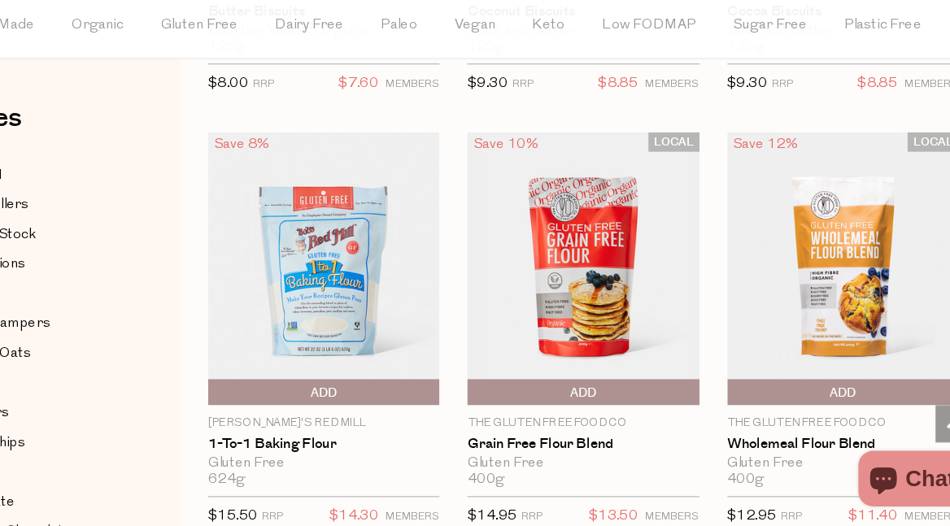
scroll to position [139246, 0]
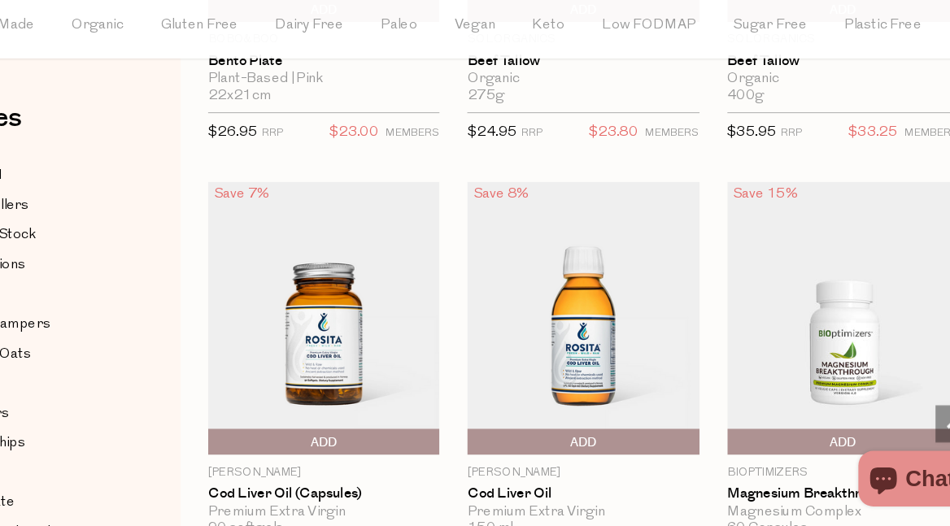
scroll to position [145651, 0]
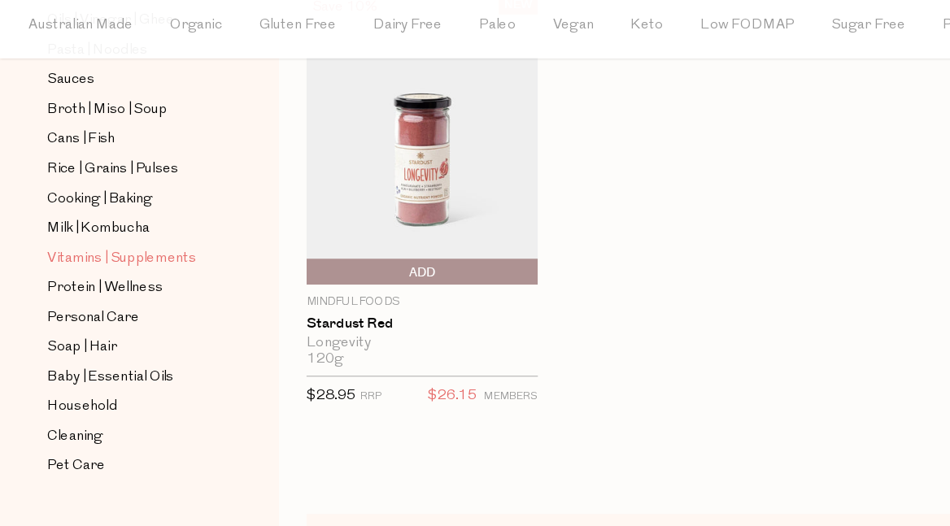
scroll to position [600, 0]
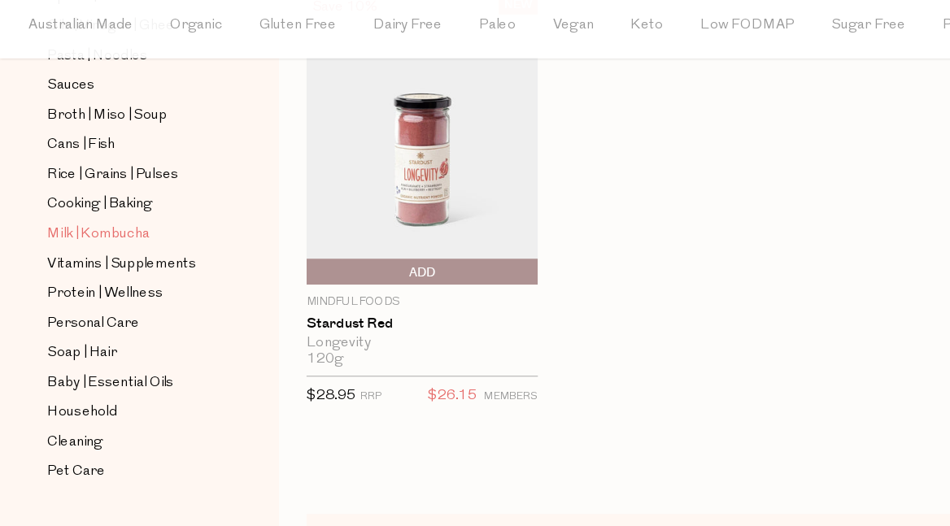
click at [94, 261] on span "Milk | Kombucha" at bounding box center [85, 271] width 89 height 20
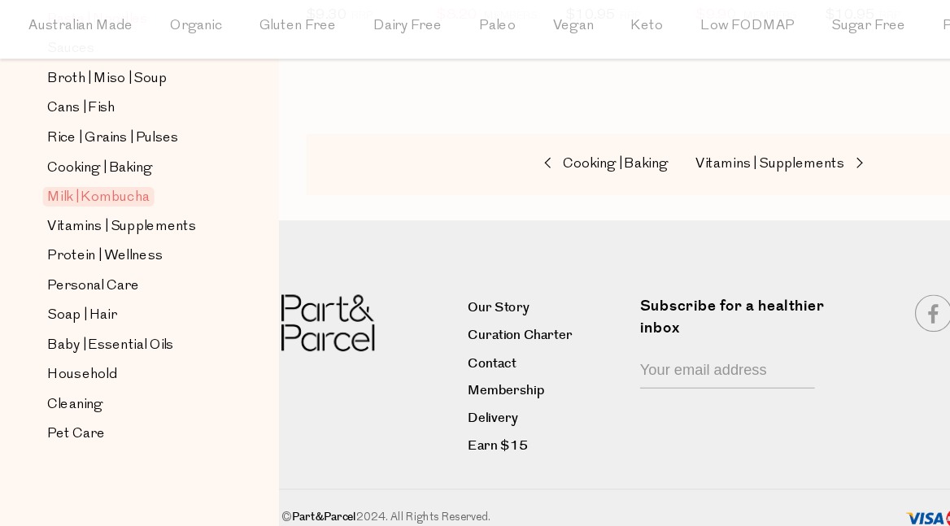
scroll to position [632, 0]
